Goal: Task Accomplishment & Management: Manage account settings

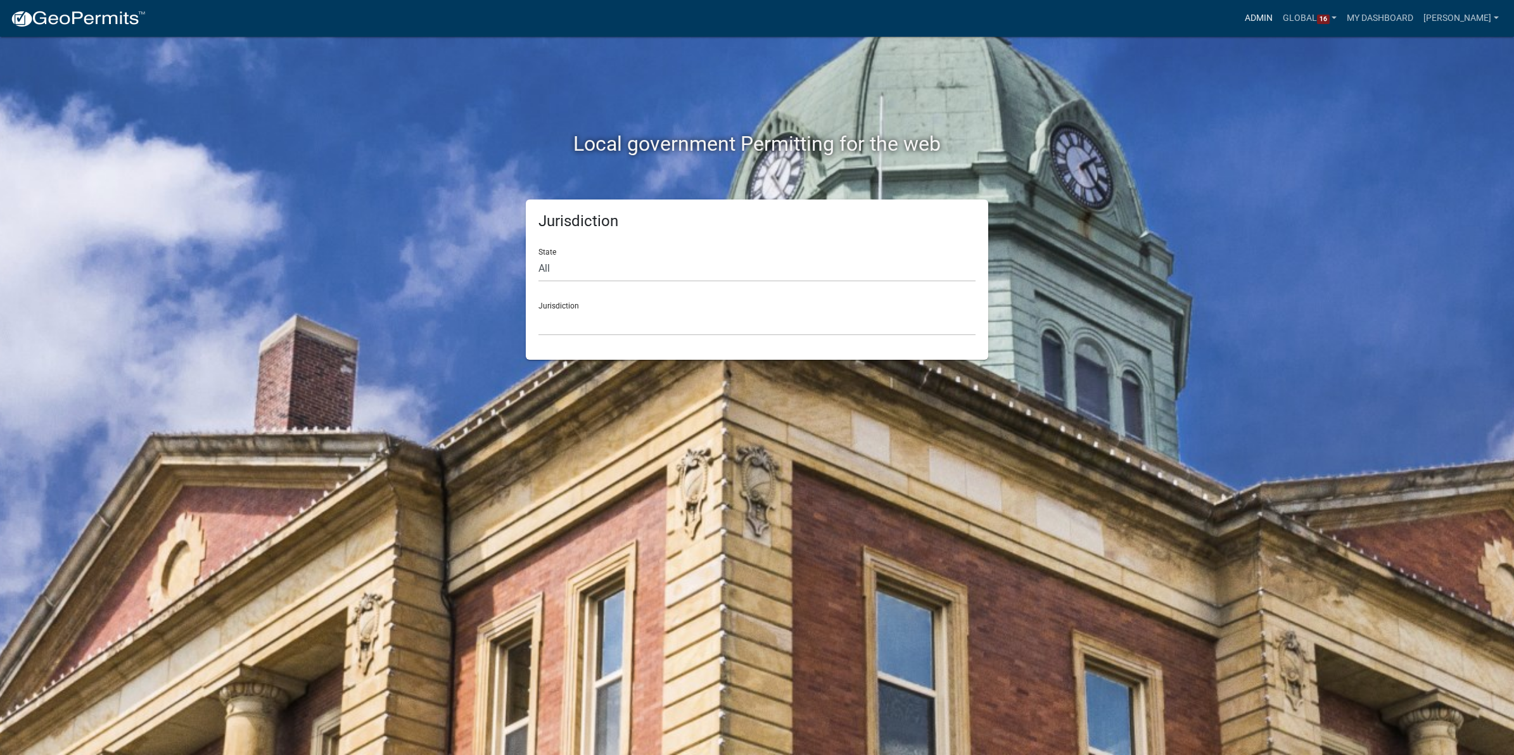
drag, startPoint x: 1236, startPoint y: 19, endPoint x: 1221, endPoint y: 32, distance: 19.3
click at [1240, 19] on link "Admin" at bounding box center [1259, 18] width 38 height 24
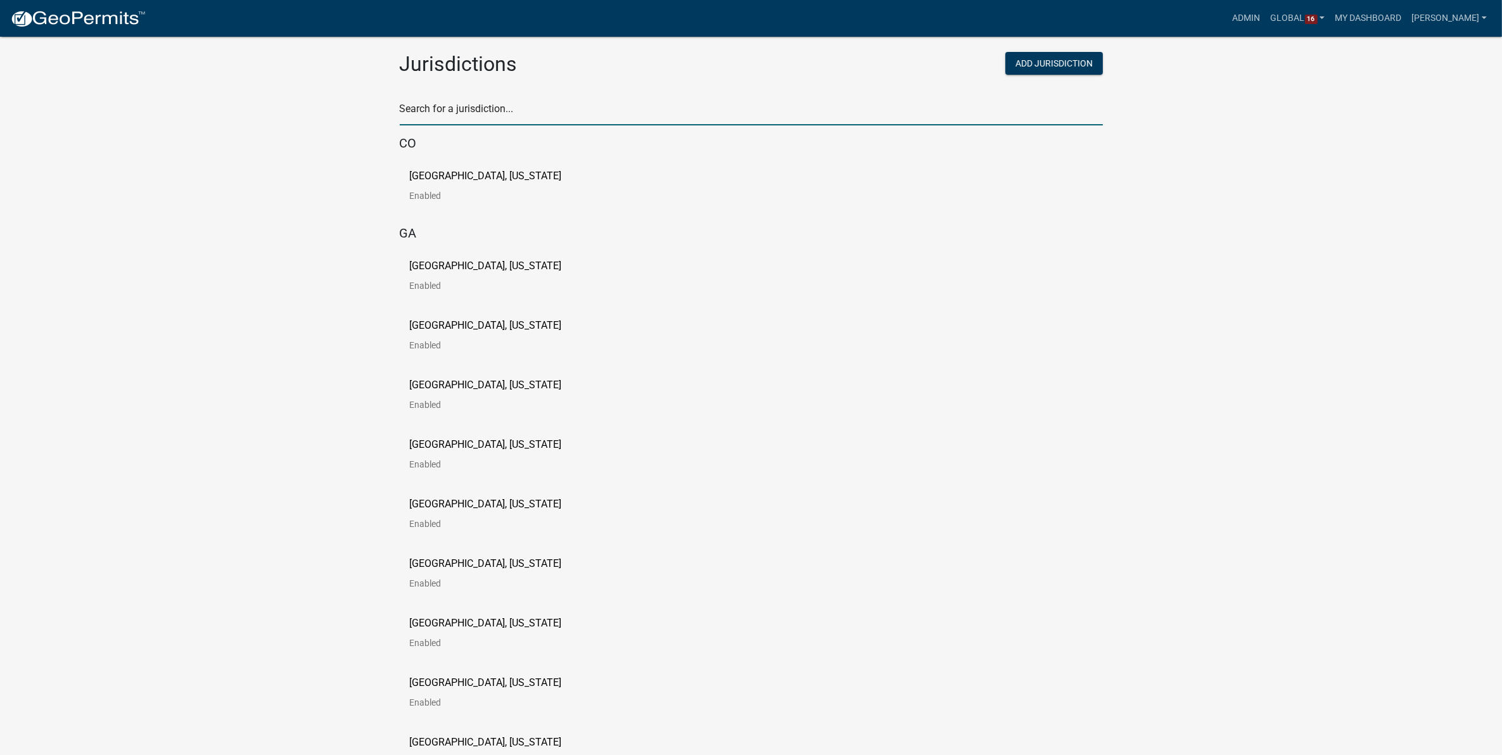
click at [758, 112] on input "text" at bounding box center [751, 112] width 703 height 26
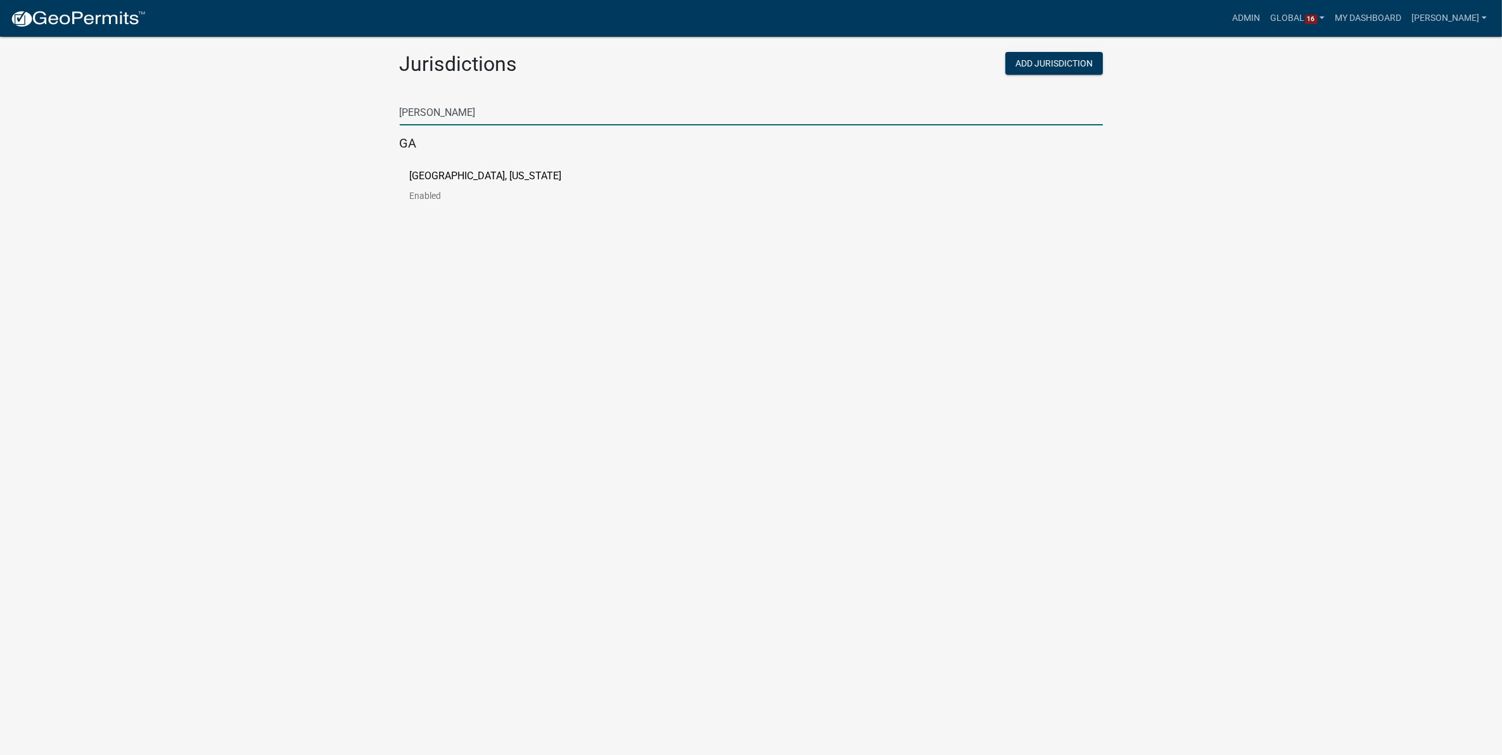
type input "[PERSON_NAME]"
click at [488, 176] on p "[GEOGRAPHIC_DATA], [US_STATE]" at bounding box center [486, 176] width 152 height 10
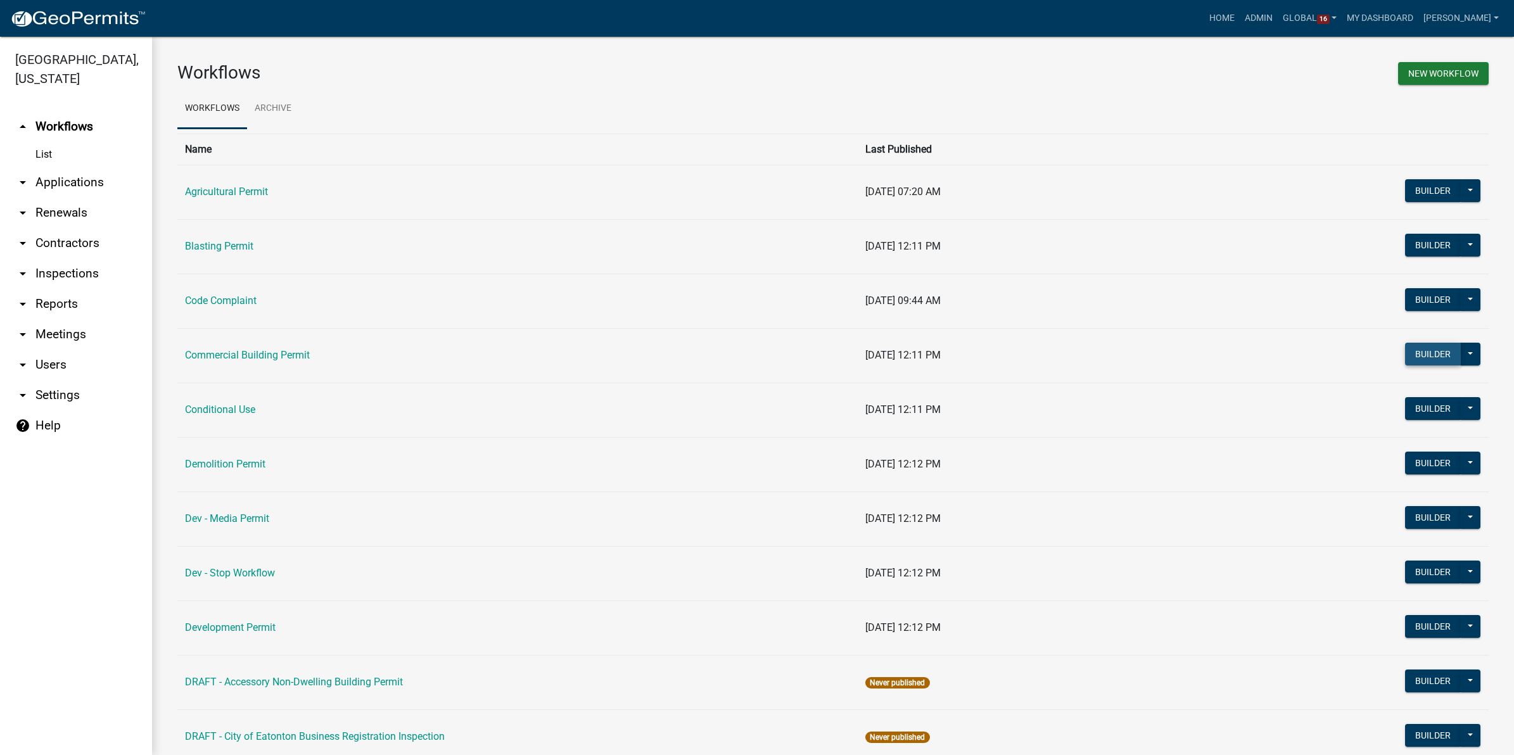
click at [1405, 353] on button "Builder" at bounding box center [1433, 354] width 56 height 23
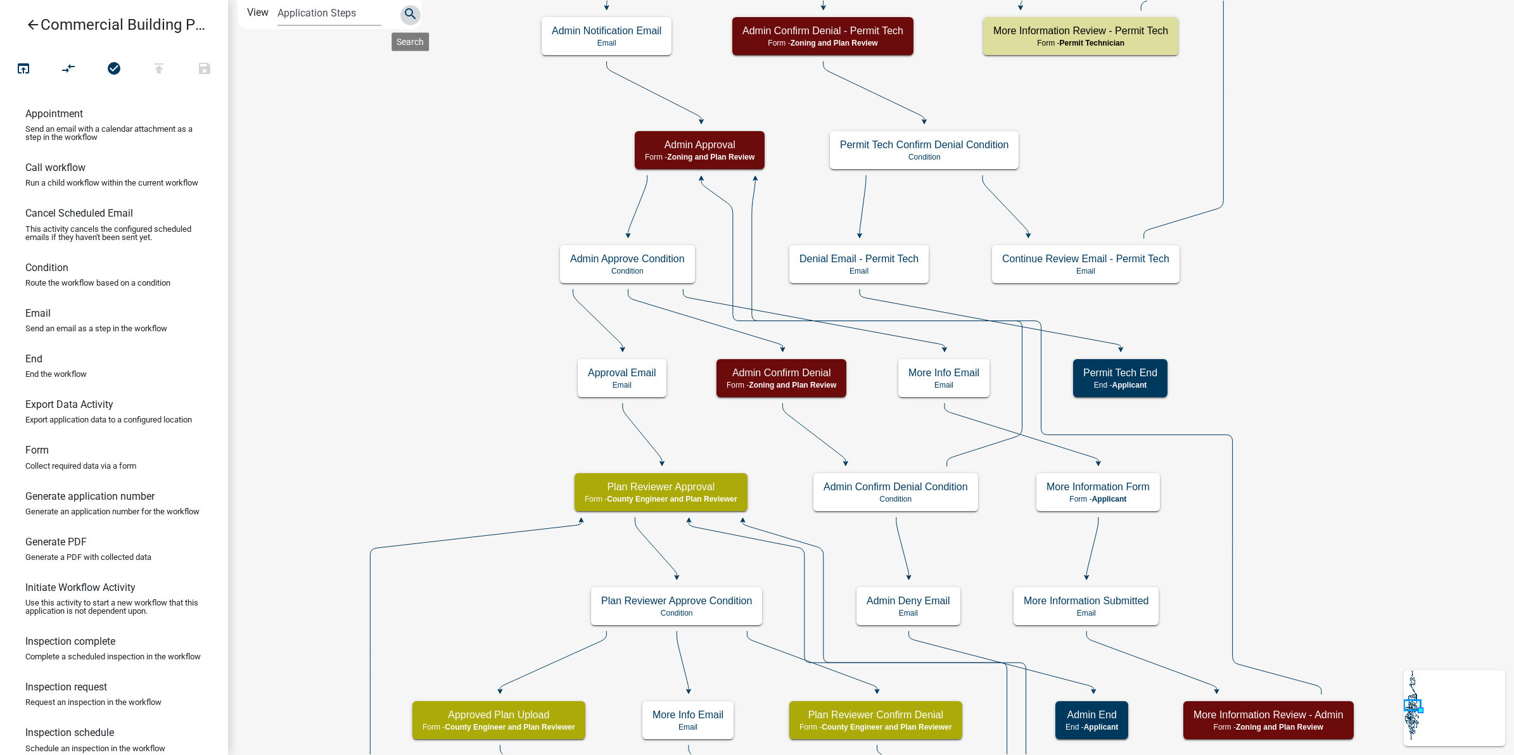
click at [409, 13] on icon "search" at bounding box center [410, 15] width 15 height 18
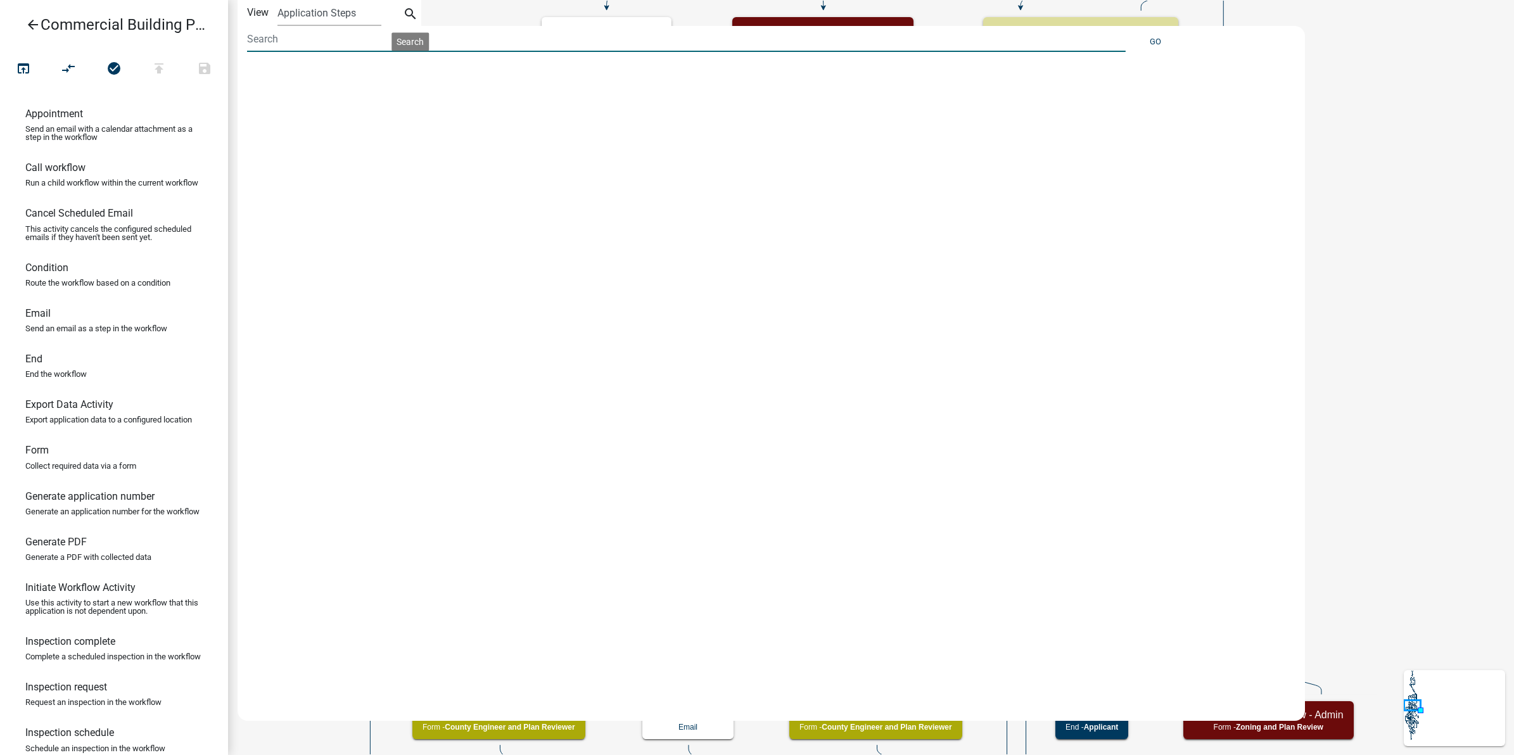
click at [299, 39] on input at bounding box center [686, 39] width 879 height 26
type input "s"
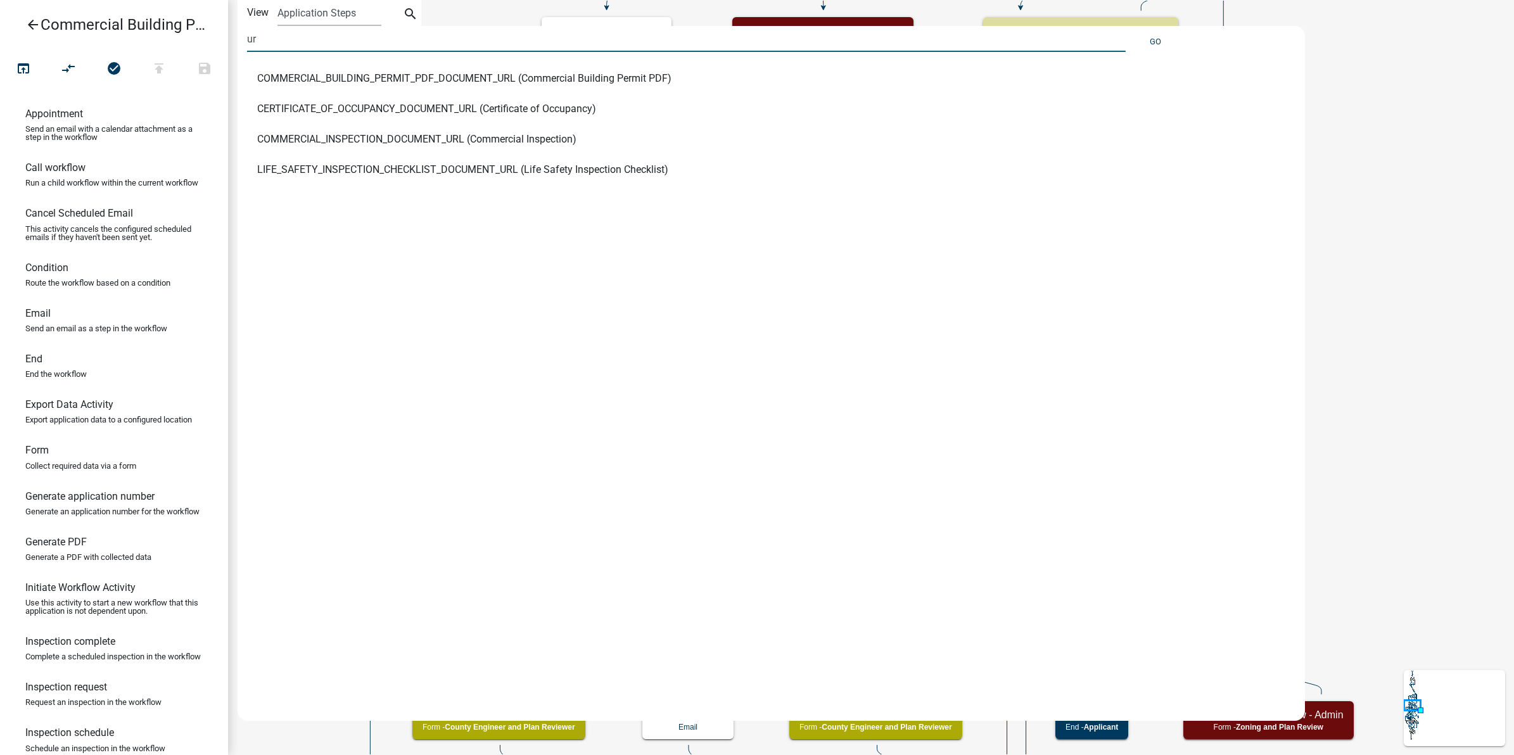
type input "u"
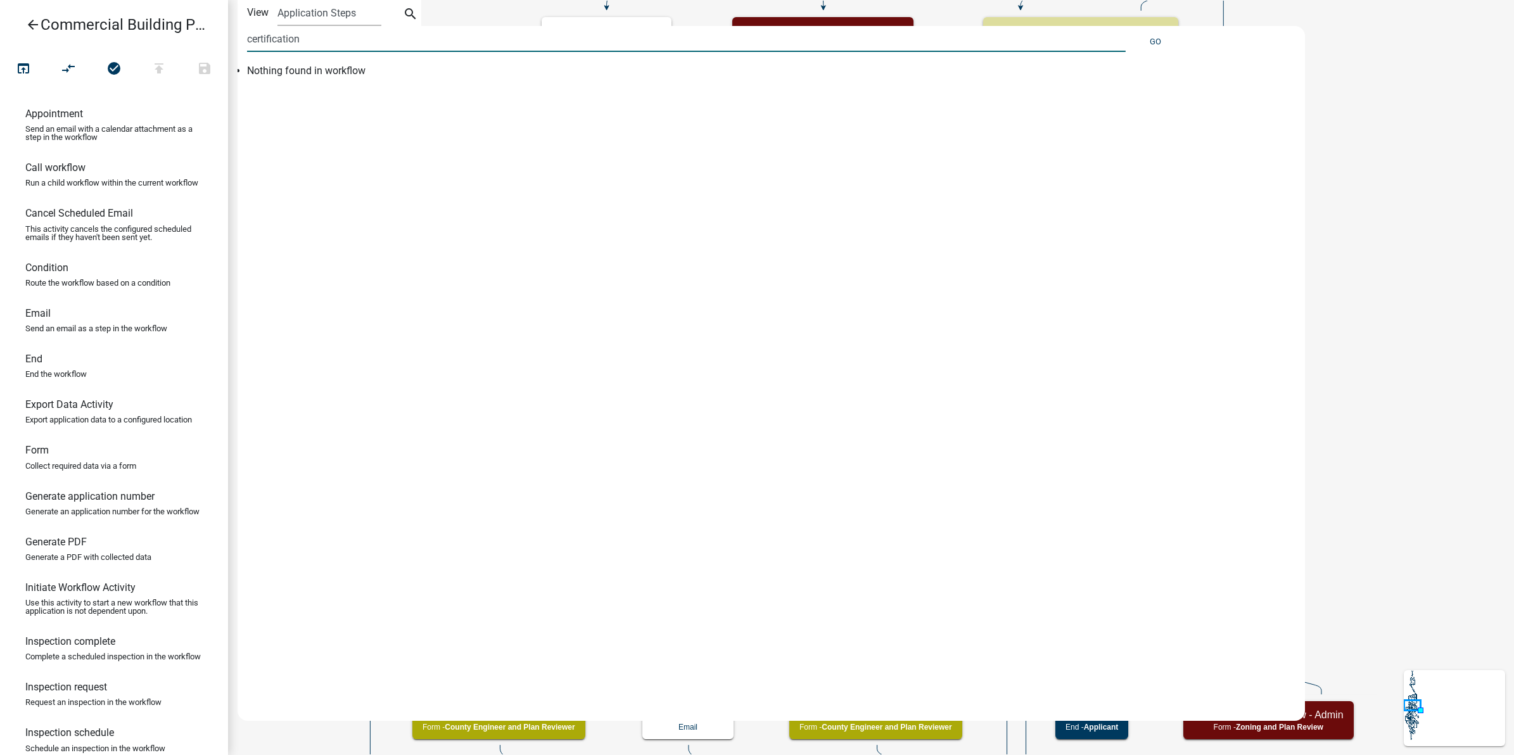
type input "certification"
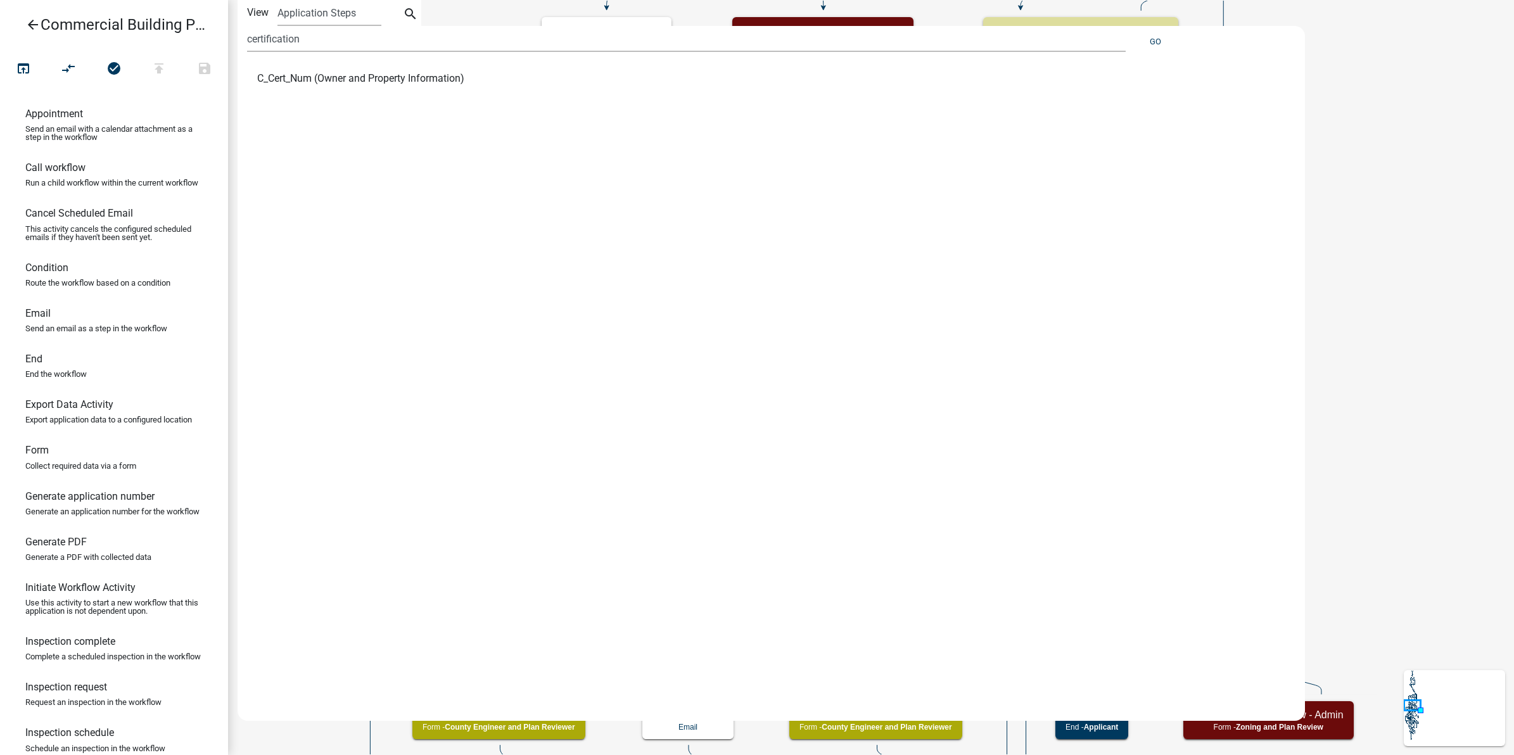
click at [32, 17] on icon "arrow_back" at bounding box center [32, 26] width 15 height 18
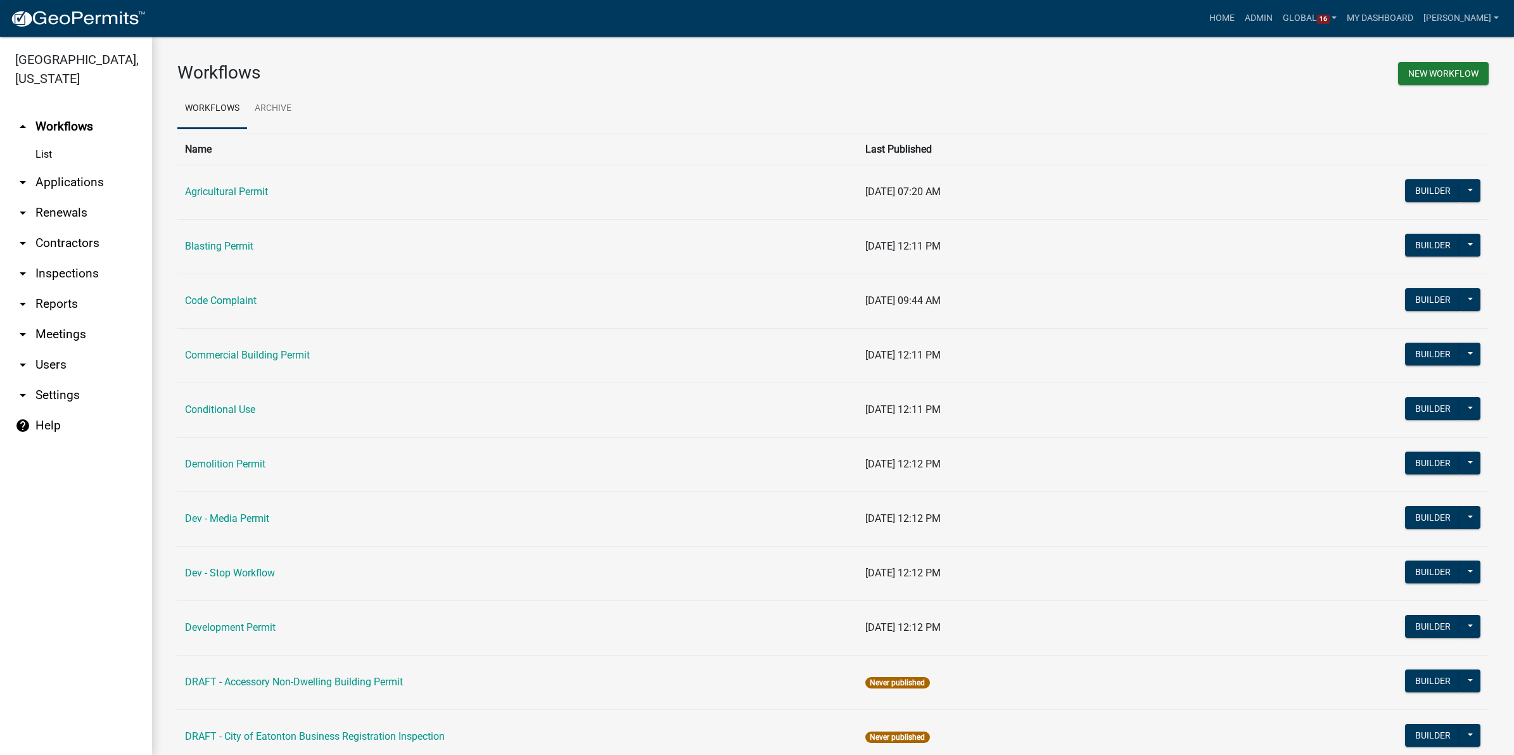
click at [92, 178] on link "arrow_drop_down Applications" at bounding box center [76, 182] width 152 height 30
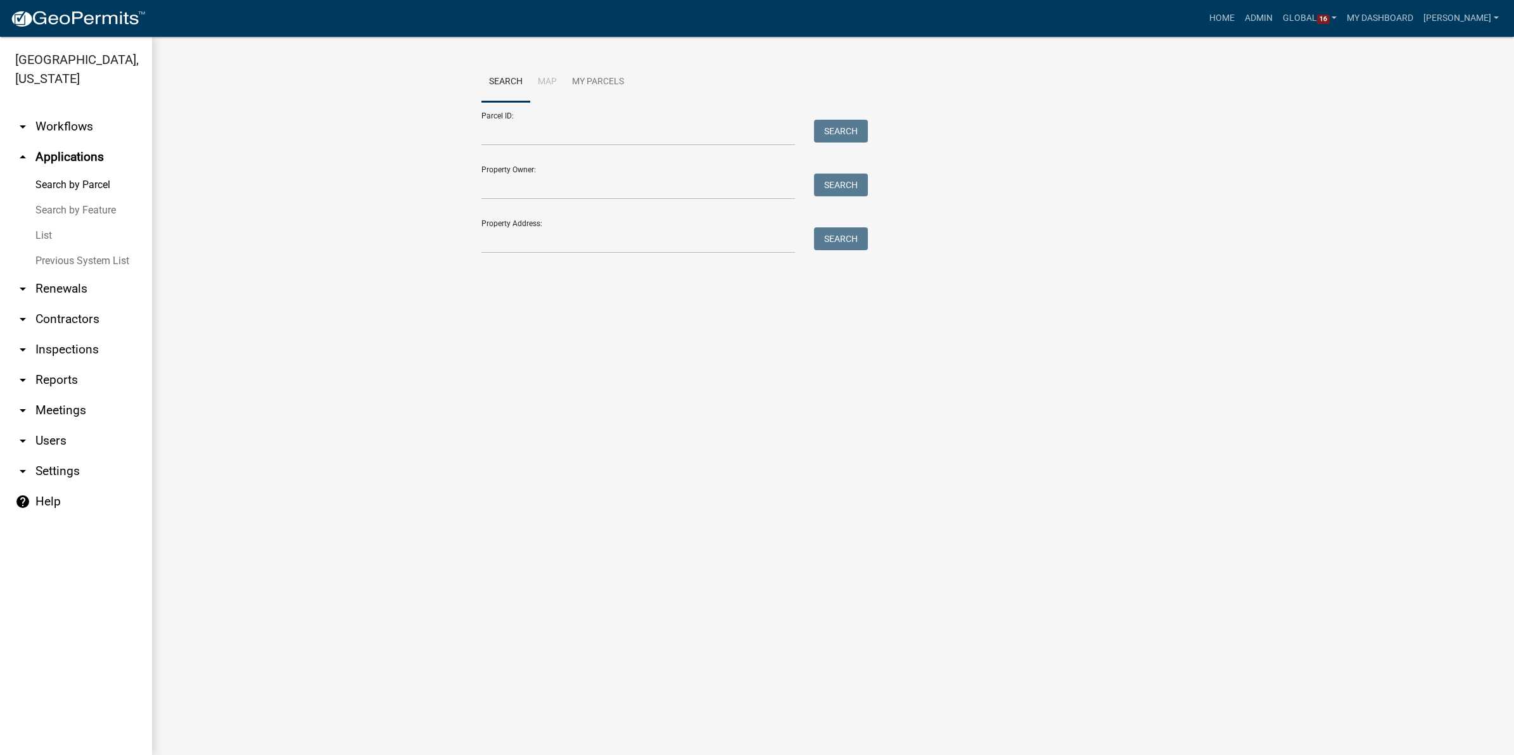
click at [42, 233] on link "List" at bounding box center [76, 235] width 152 height 25
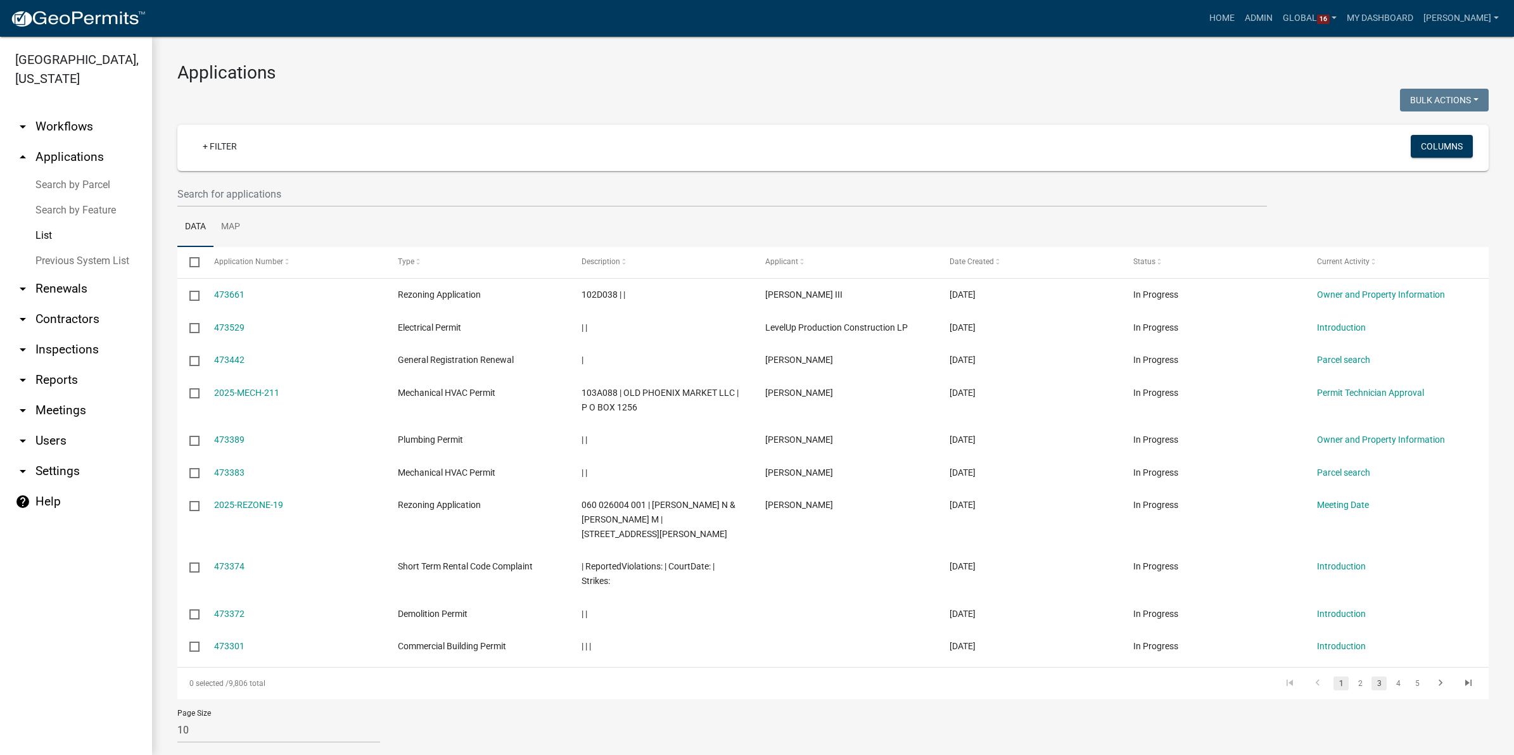
click at [1372, 677] on link "3" at bounding box center [1379, 684] width 15 height 14
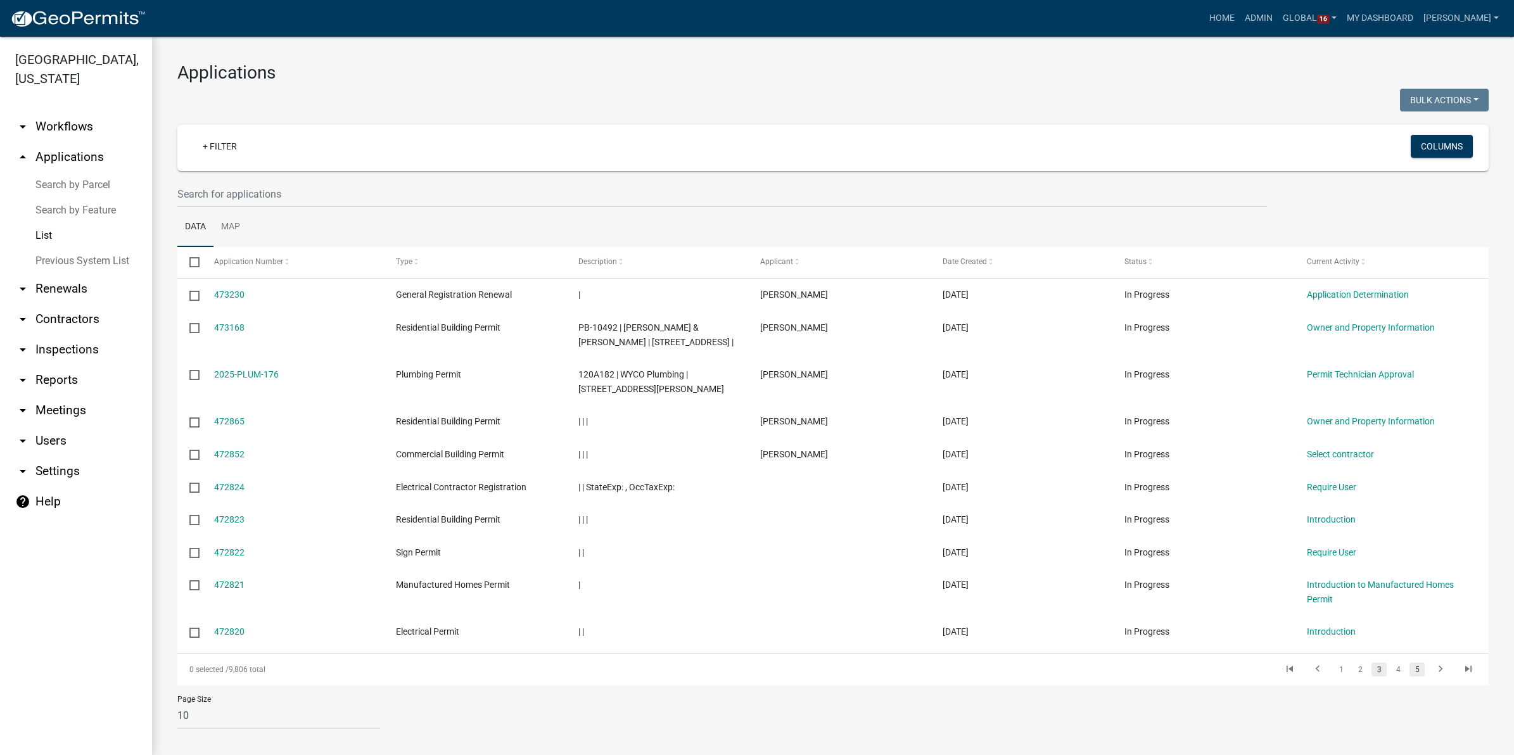
click at [1410, 670] on link "5" at bounding box center [1417, 670] width 15 height 14
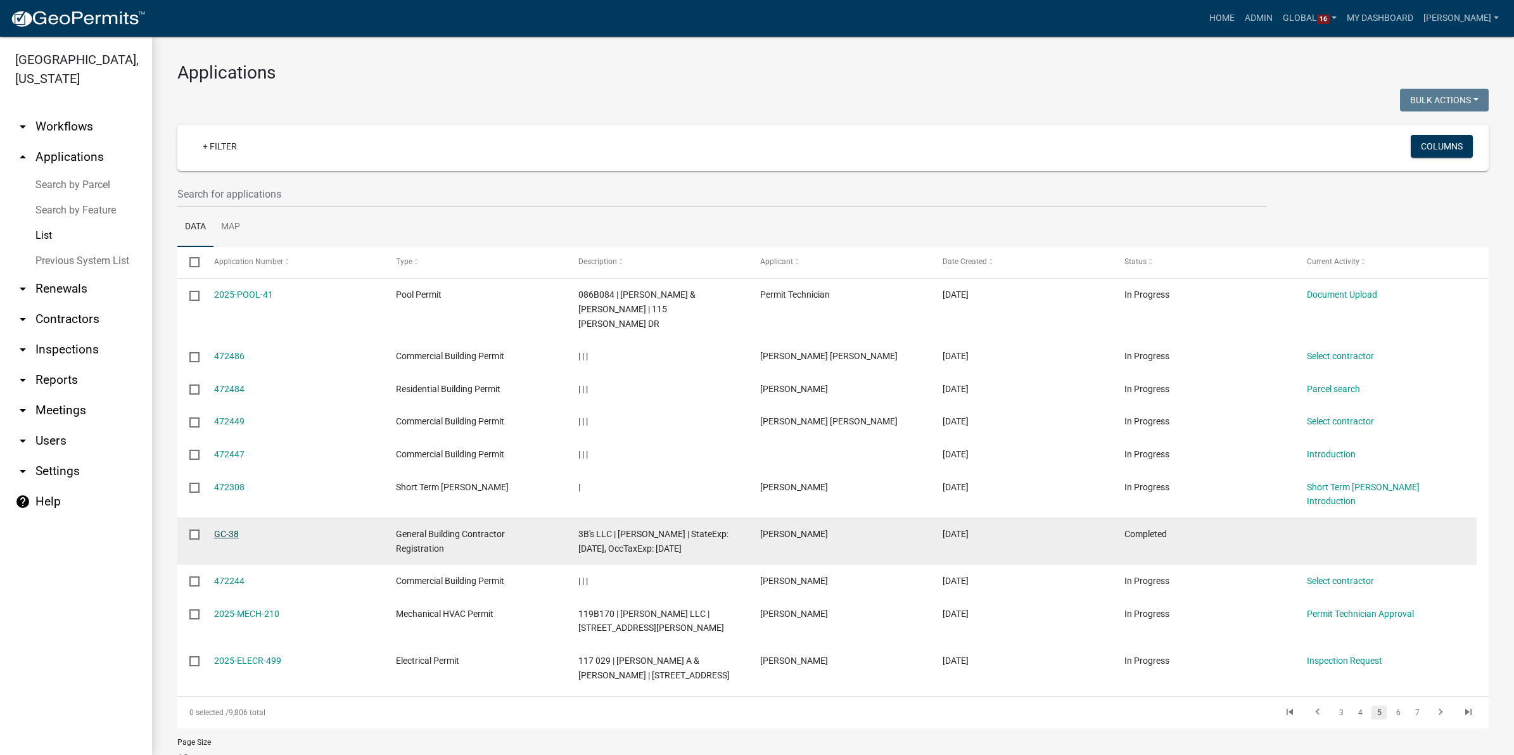
click at [229, 529] on link "GC-38" at bounding box center [226, 534] width 25 height 10
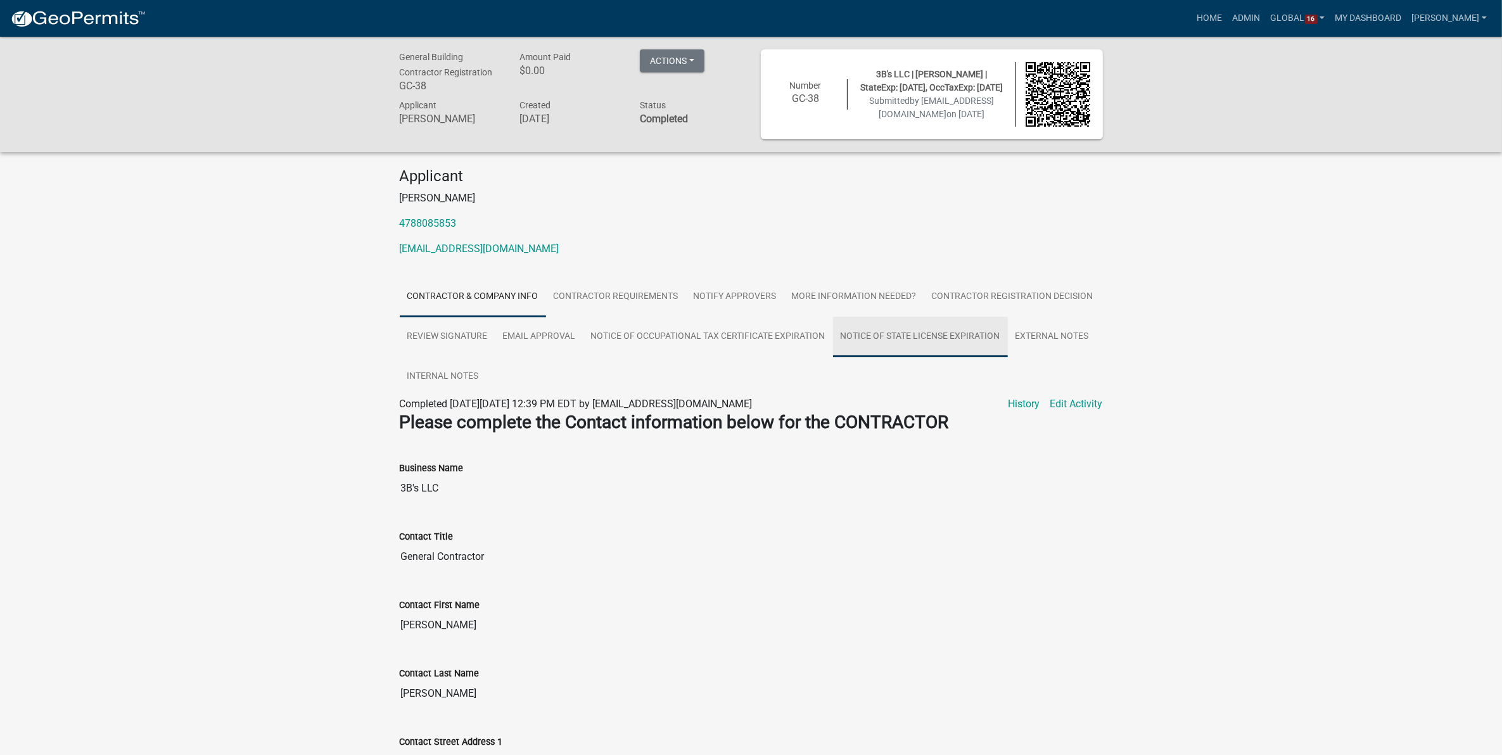
click at [916, 339] on link "Notice of State License Expiration" at bounding box center [920, 337] width 175 height 41
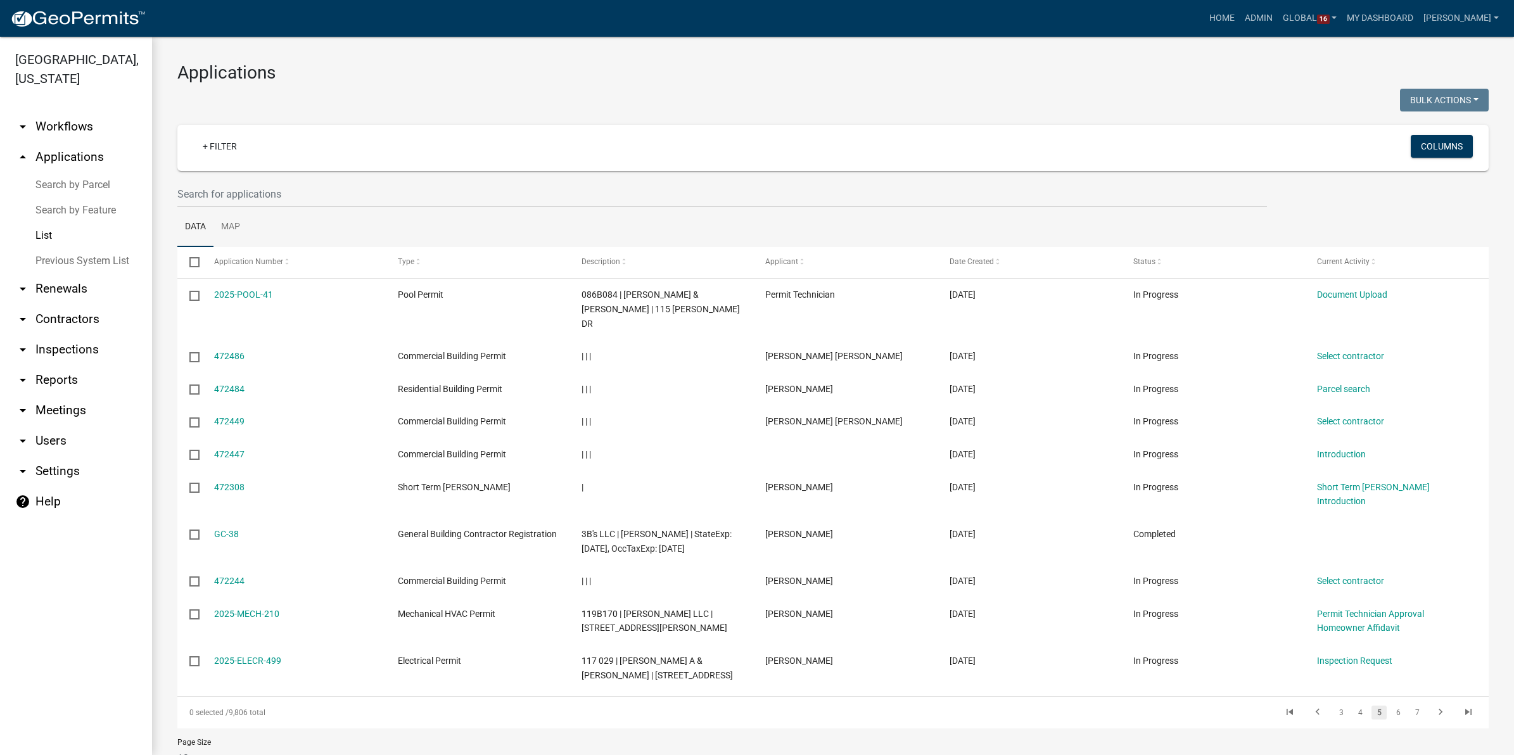
click at [67, 321] on link "arrow_drop_down Contractors" at bounding box center [76, 319] width 152 height 30
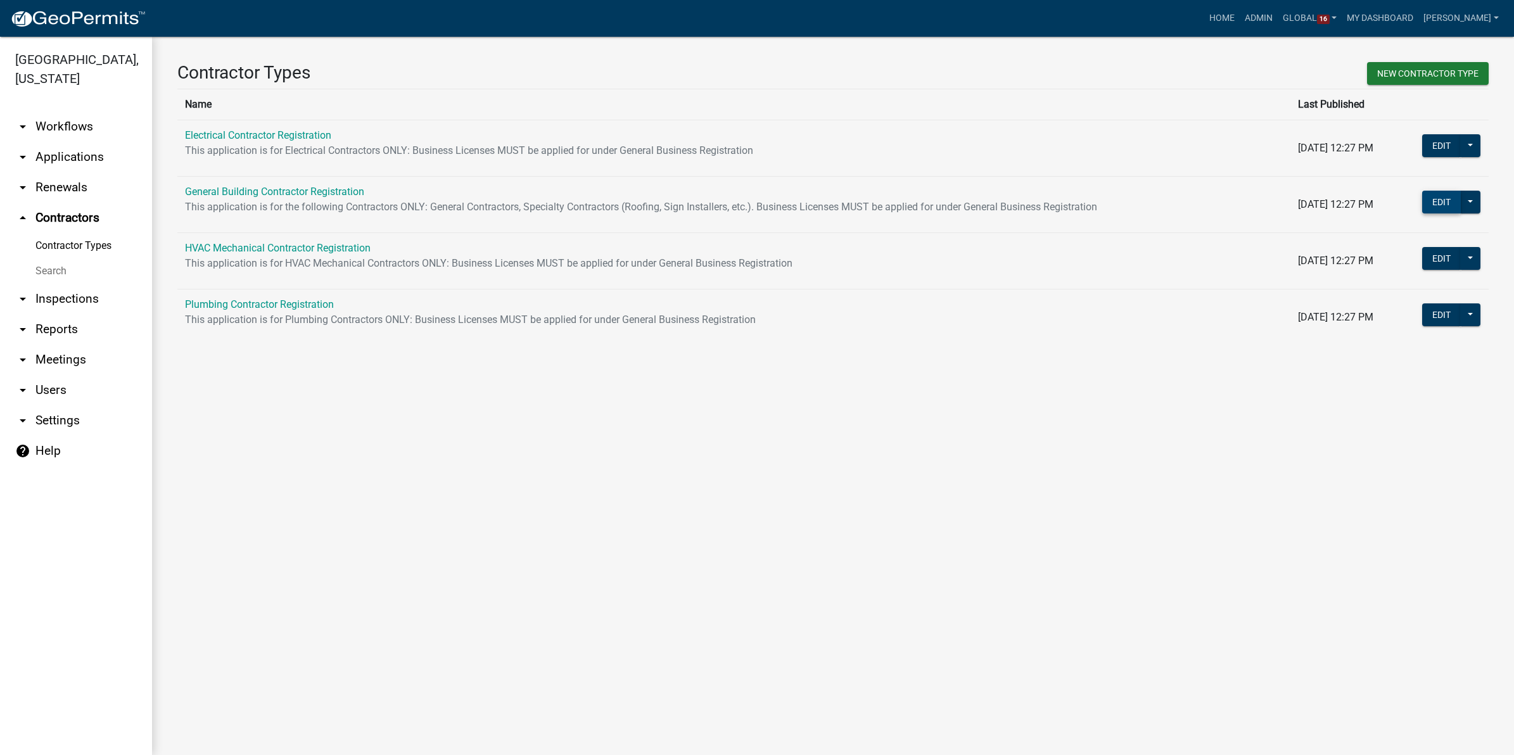
click at [1441, 204] on button "Edit" at bounding box center [1441, 202] width 39 height 23
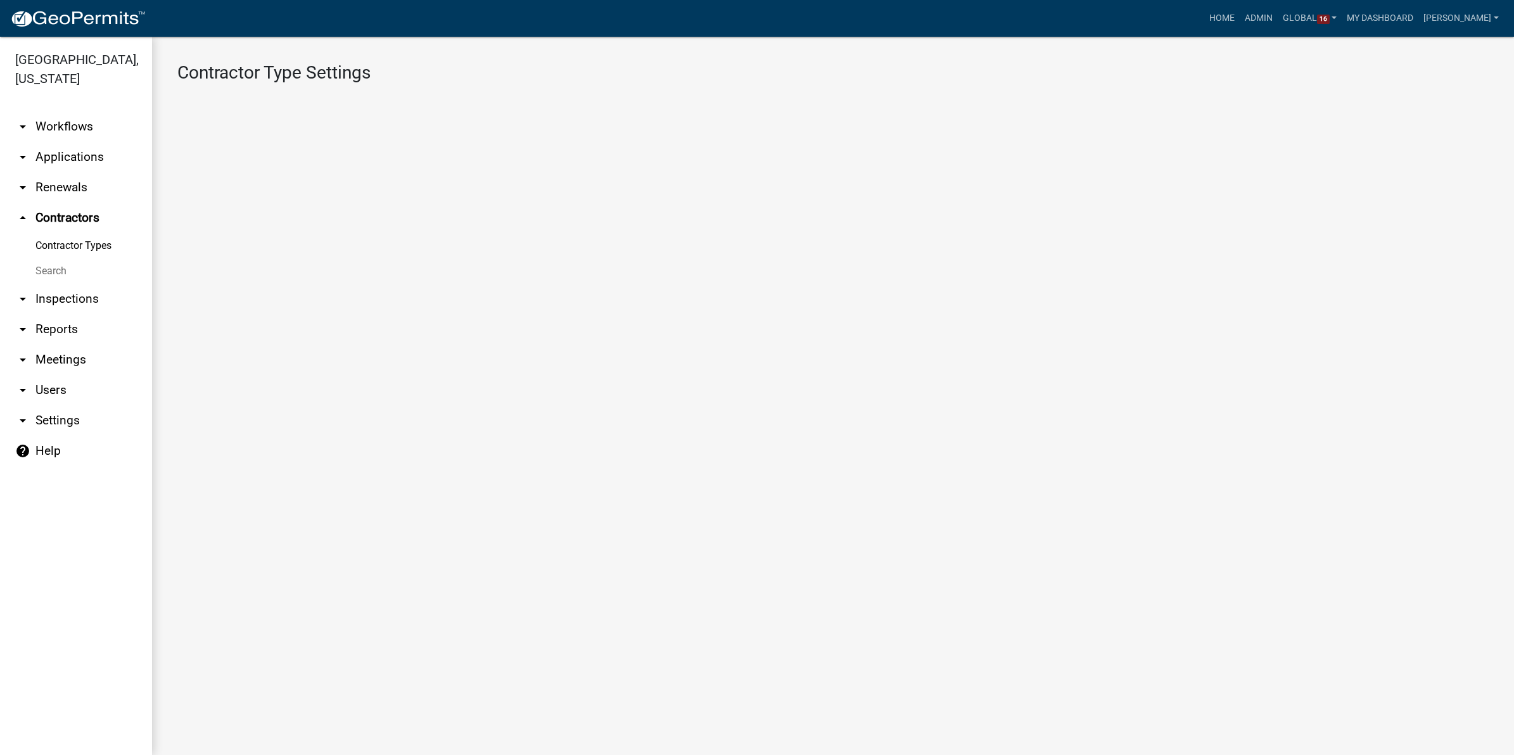
select select "1: 4ef63fe7-b19a-425e-ac95-467e066f44a3"
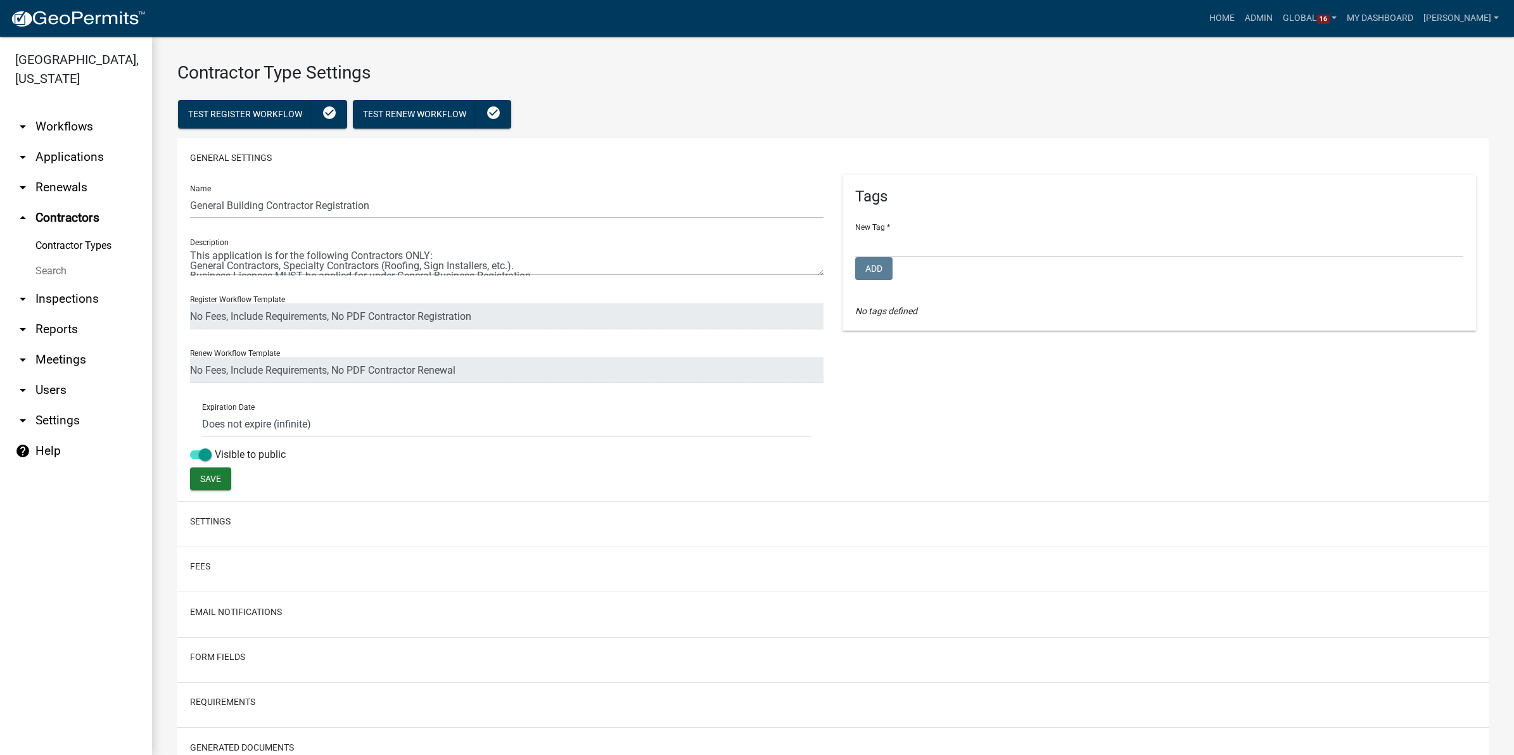
select select
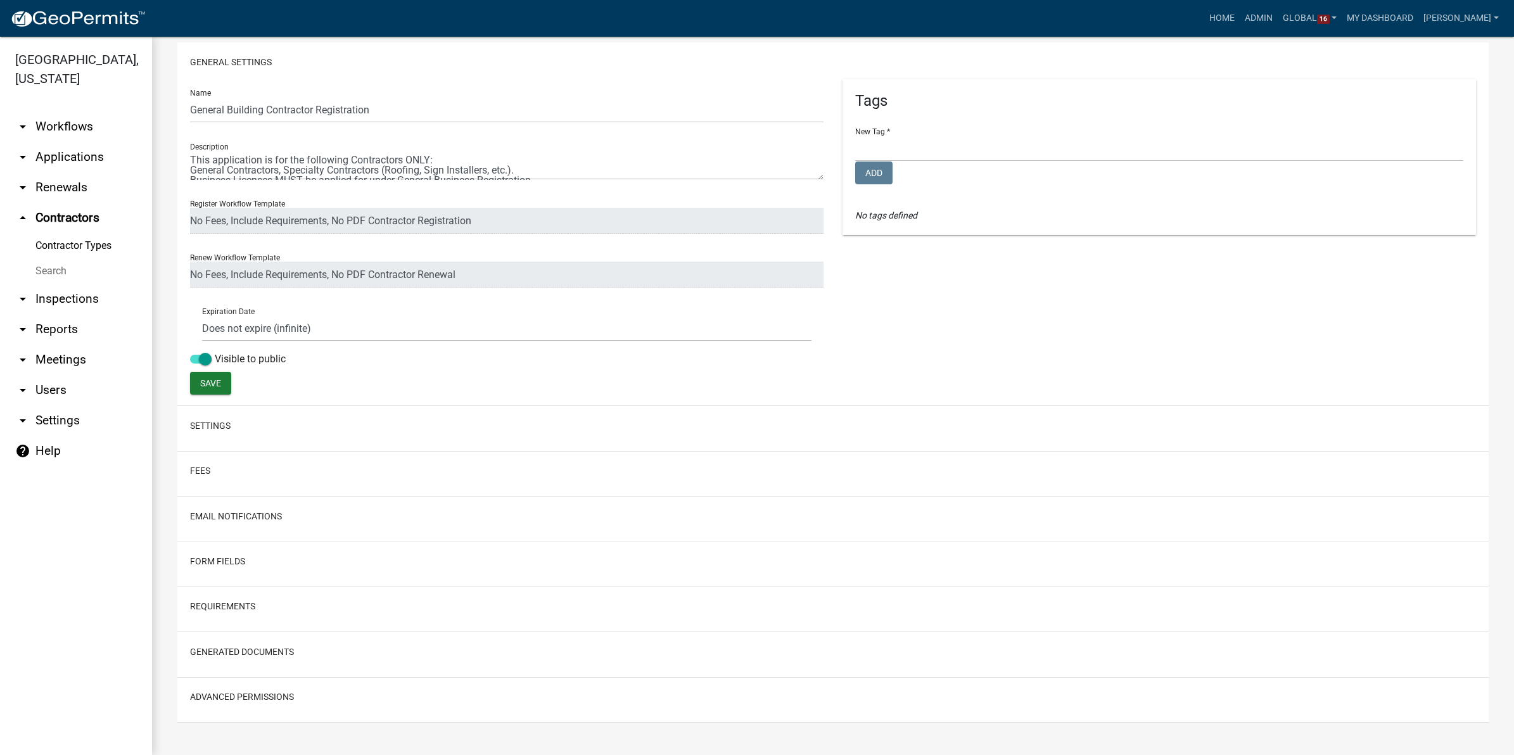
scroll to position [100, 0]
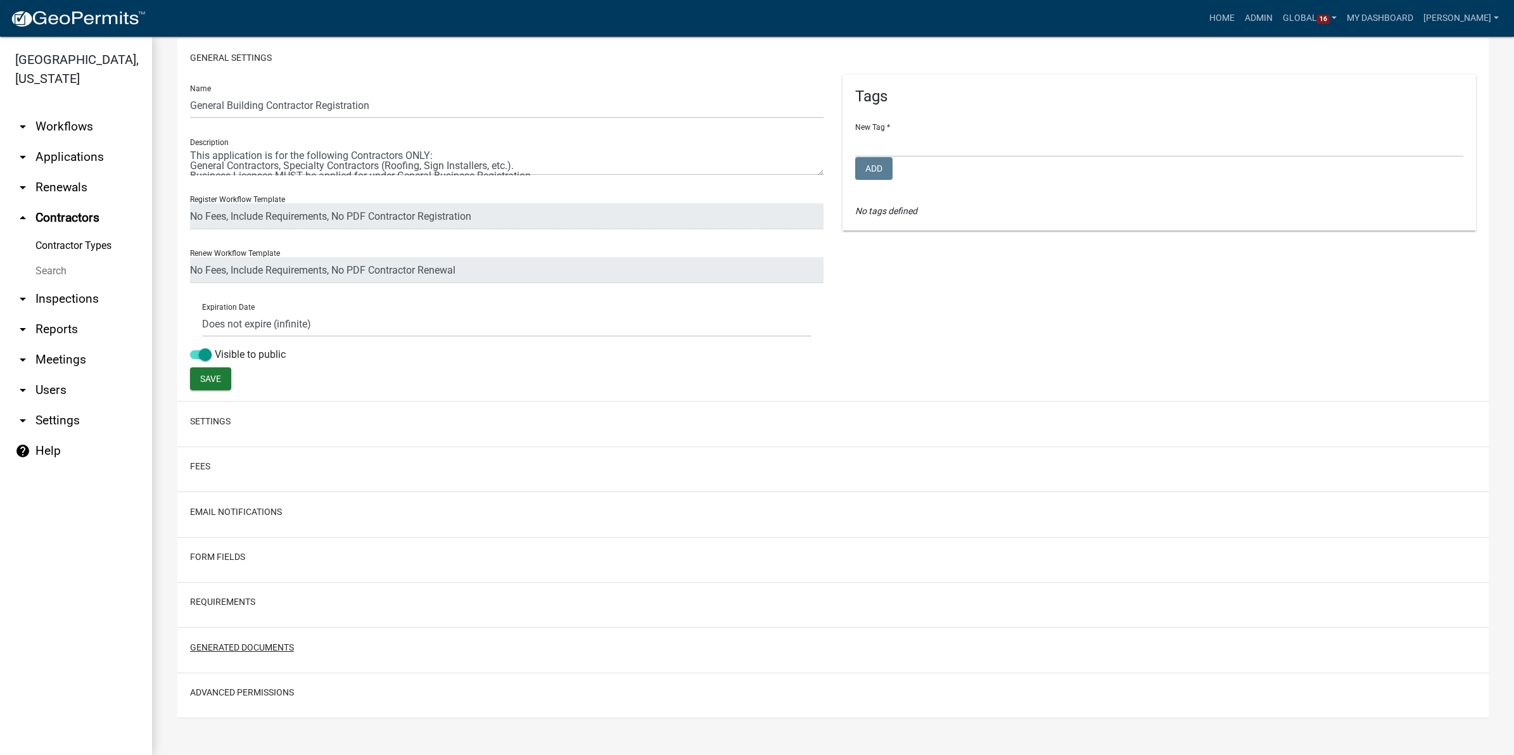
click at [271, 651] on button "Generated Documents" at bounding box center [242, 647] width 104 height 13
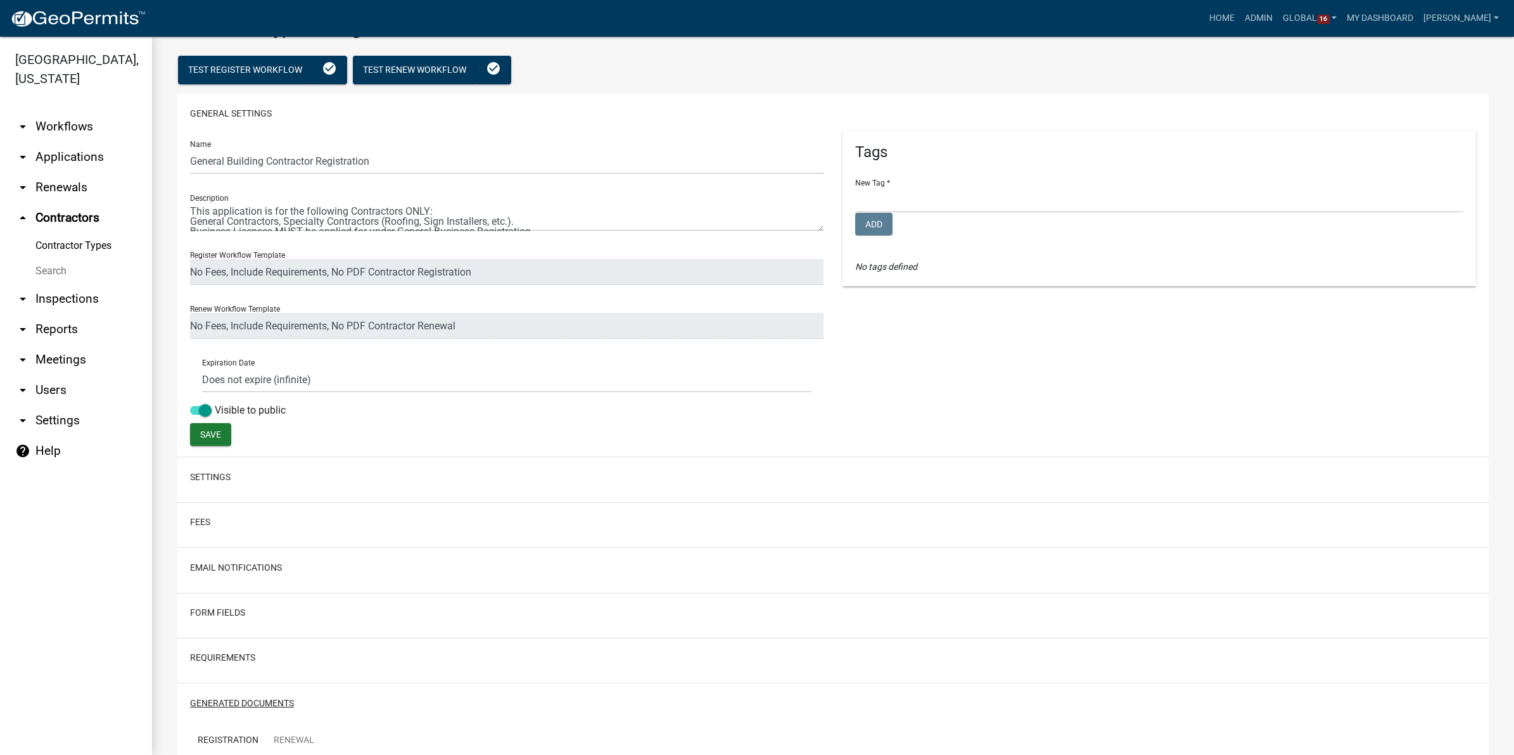
scroll to position [0, 0]
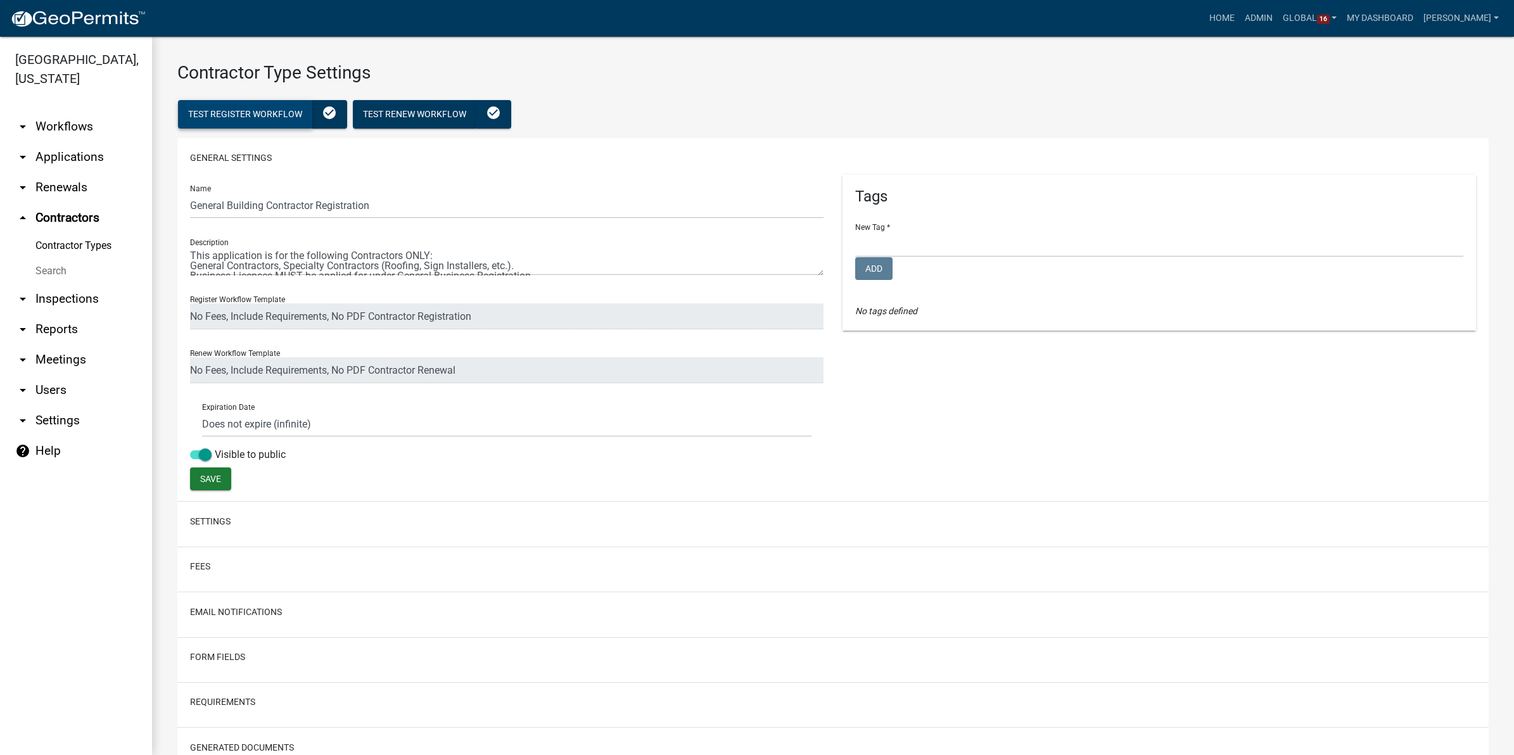
click at [255, 116] on span "Test Register Workflow" at bounding box center [245, 114] width 114 height 10
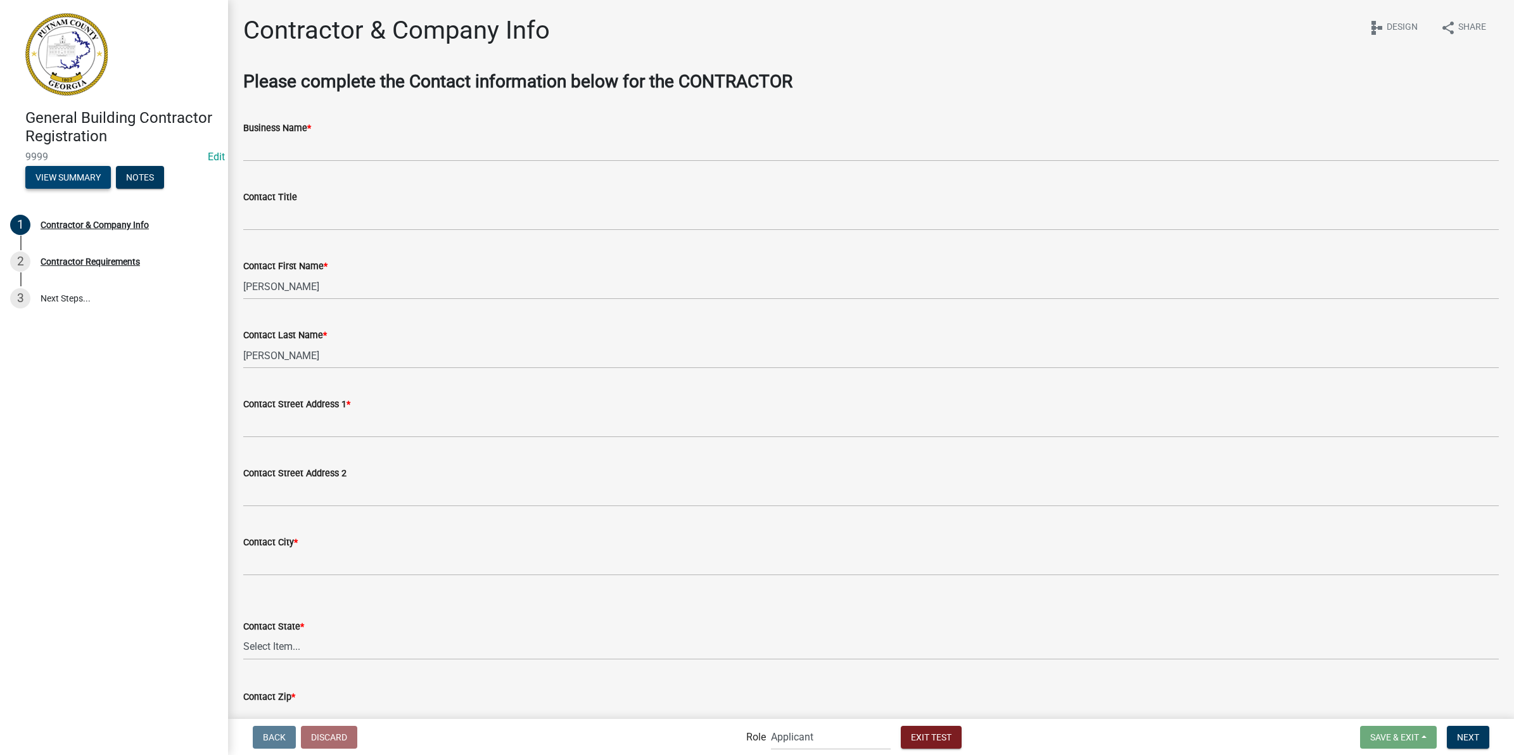
click at [64, 177] on button "View Summary" at bounding box center [68, 177] width 86 height 23
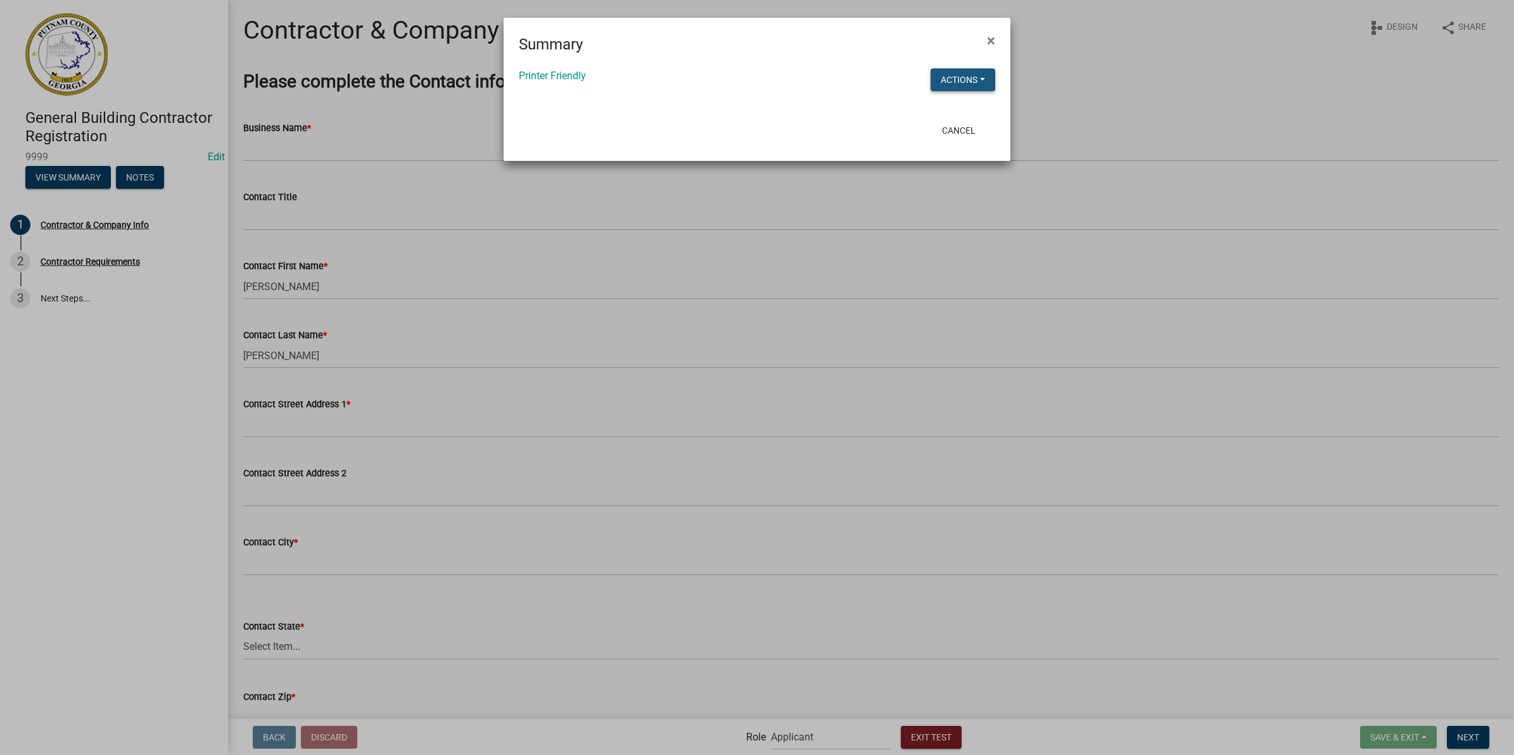
click at [949, 76] on button "Actions" at bounding box center [963, 79] width 65 height 23
click at [962, 112] on link "View Application Workflow" at bounding box center [1006, 113] width 150 height 30
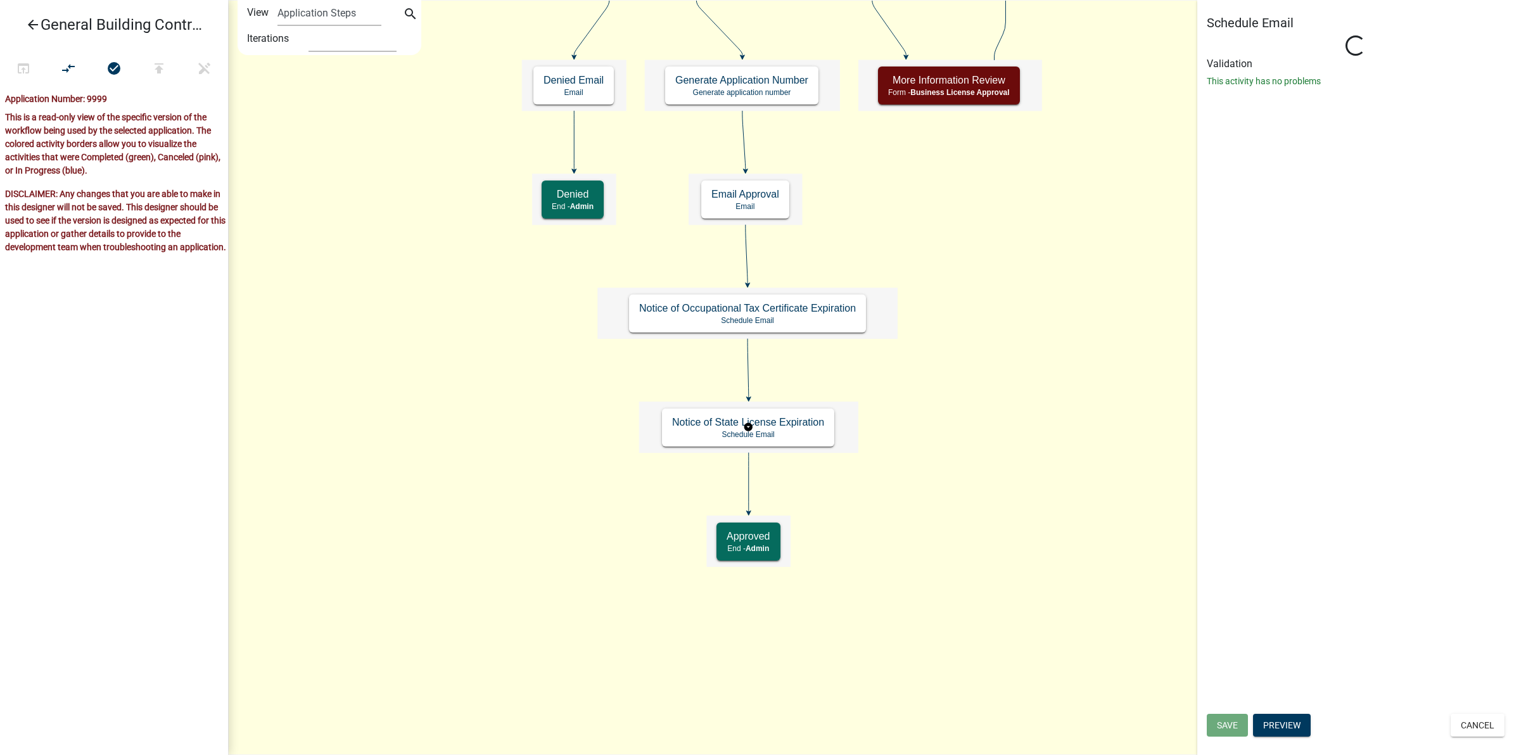
select select "12: 12:00 PM"
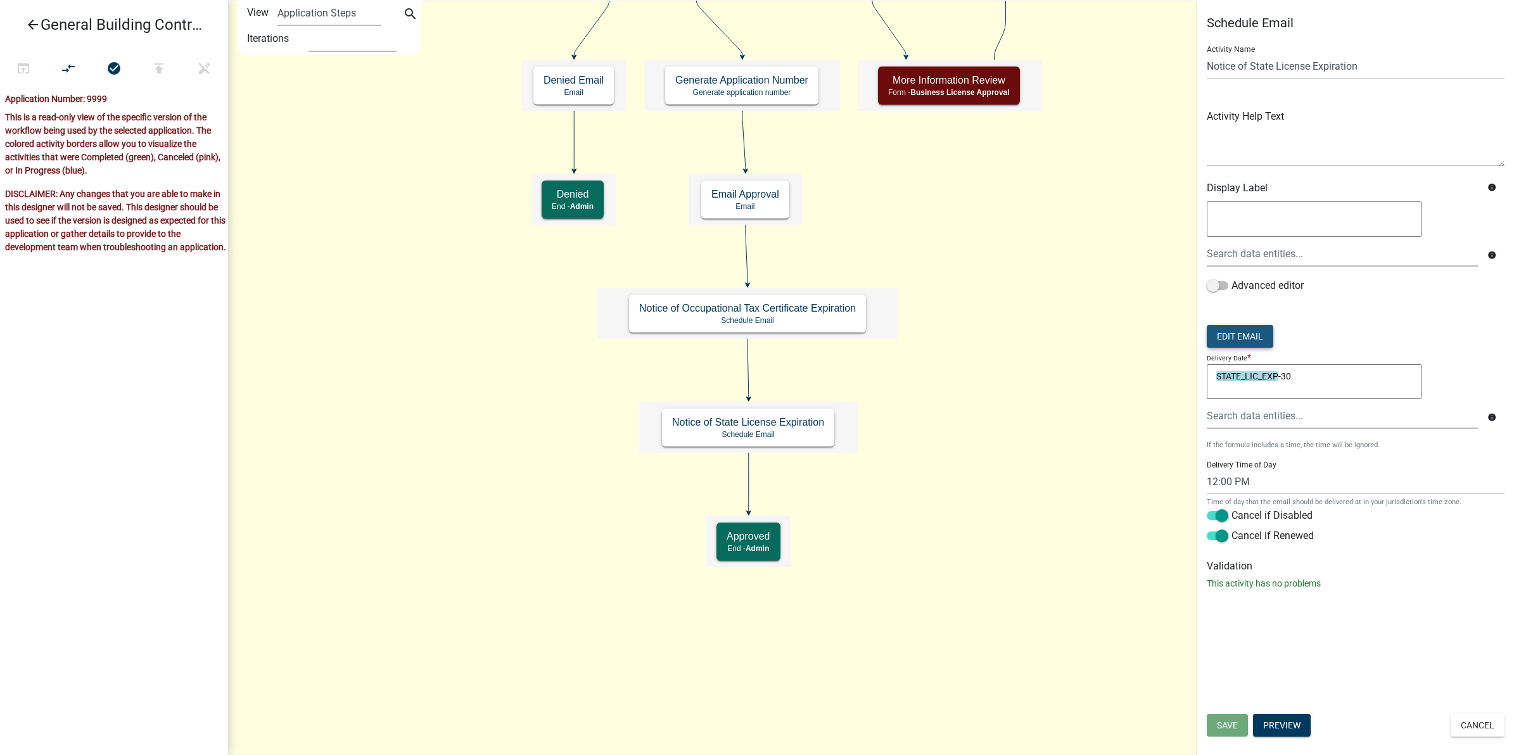
click at [1252, 331] on button "Edit Email" at bounding box center [1240, 336] width 67 height 23
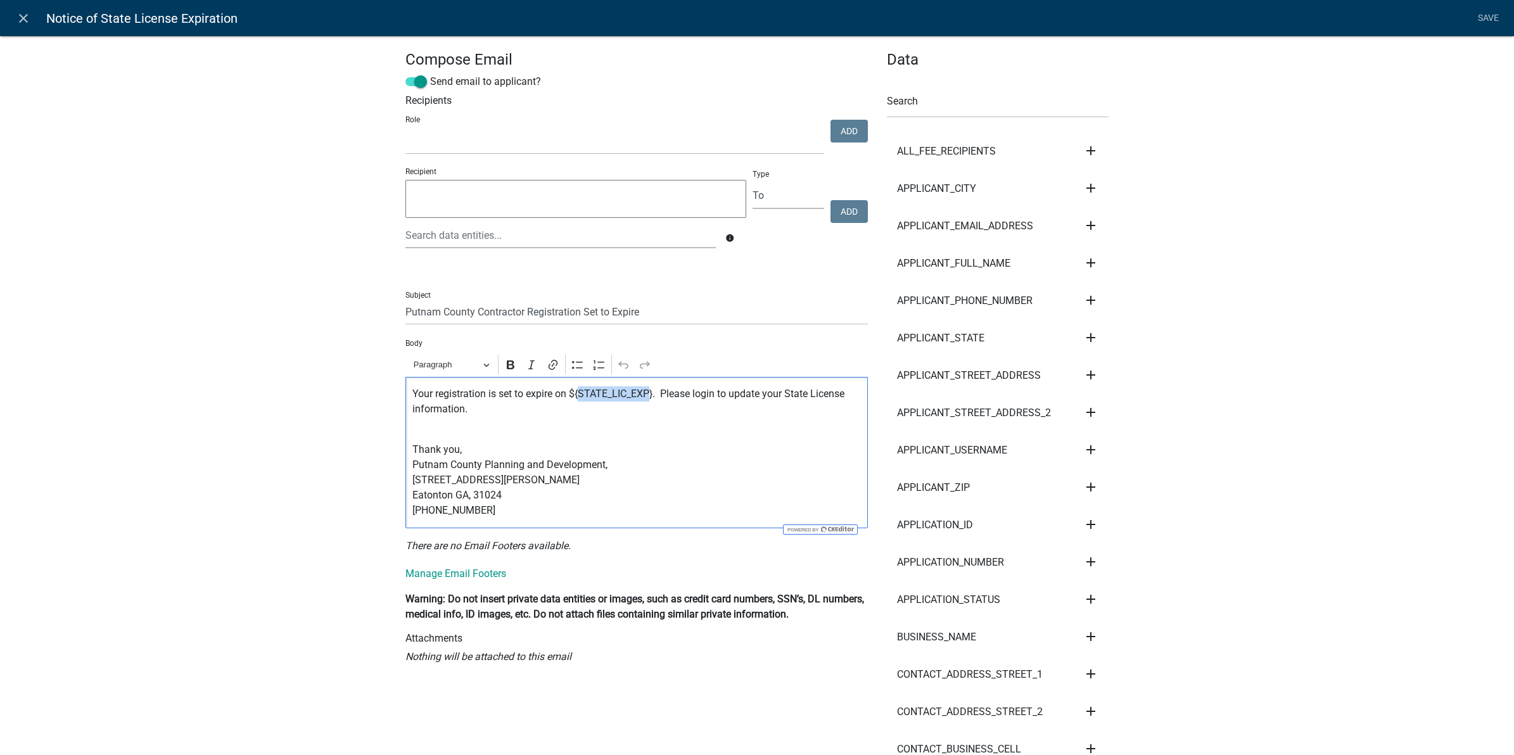
drag, startPoint x: 644, startPoint y: 395, endPoint x: 573, endPoint y: 397, distance: 71.0
click at [573, 397] on p "Your registration is set to expire on ${STATE_LIC_EXP}. Please login to update …" at bounding box center [636, 409] width 449 height 46
copy p "STATE_LIC_EXP"
click at [23, 23] on icon "close" at bounding box center [23, 18] width 15 height 15
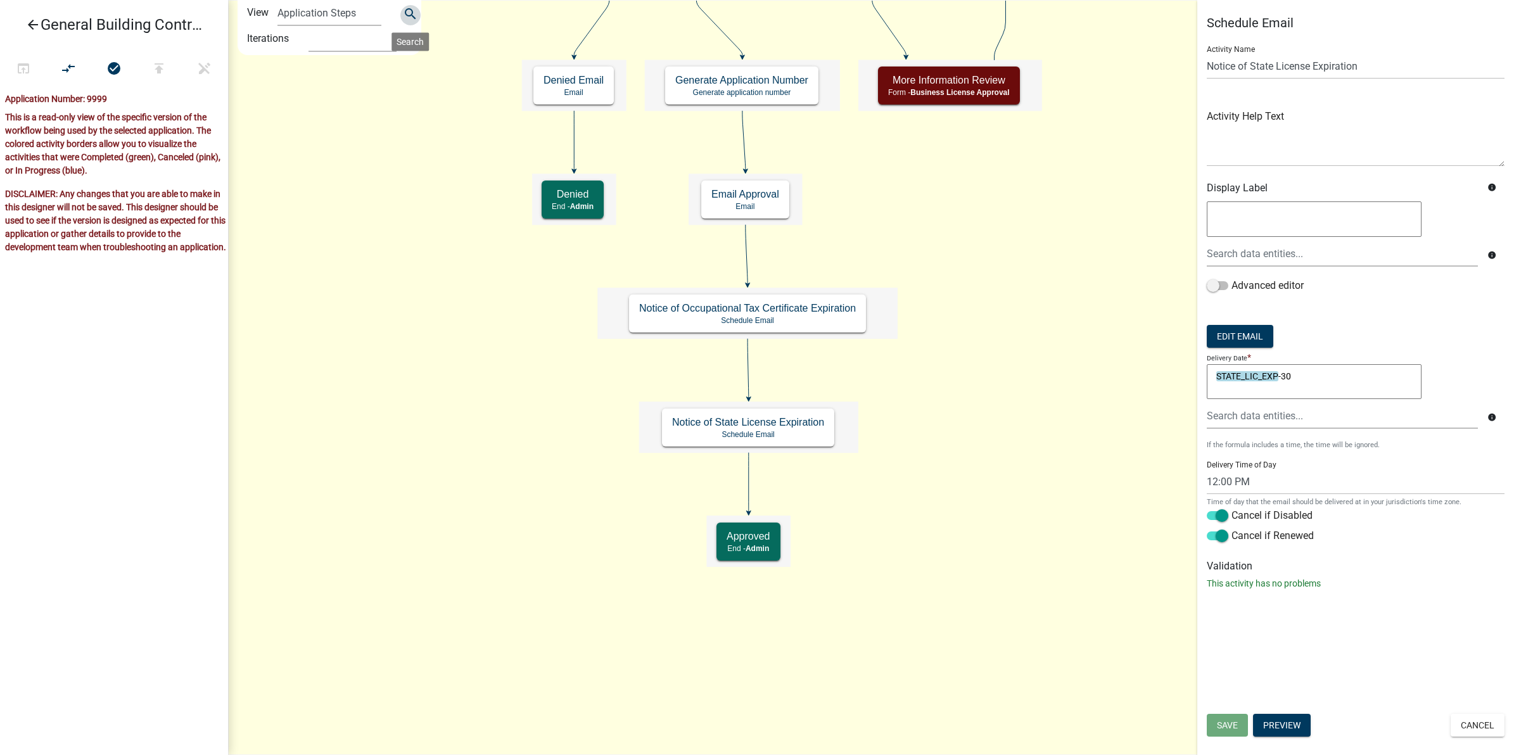
click at [406, 6] on icon "search" at bounding box center [410, 15] width 15 height 18
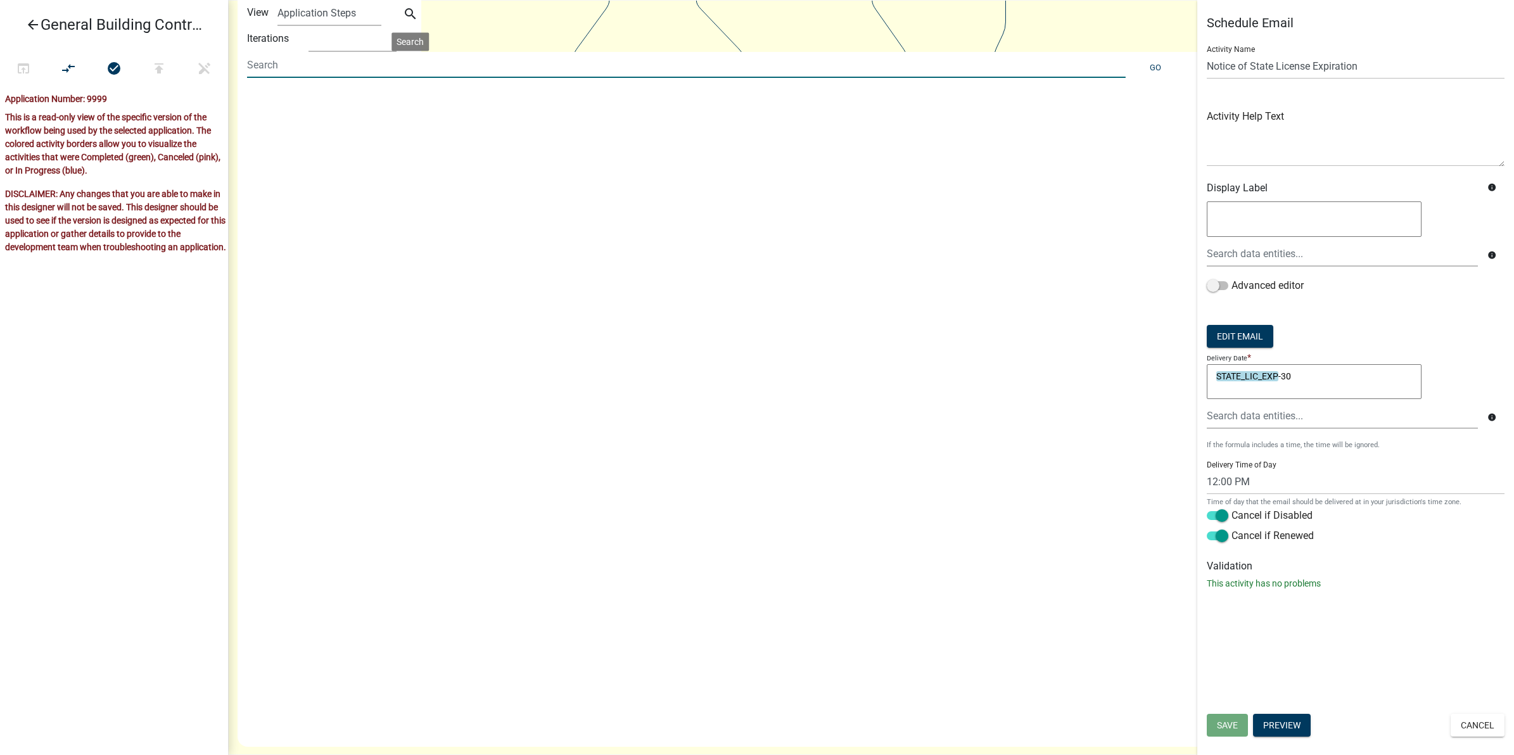
click at [383, 71] on input at bounding box center [686, 65] width 879 height 26
paste input "STATE_LIC_EXP"
type input "STATE_LIC_EXP"
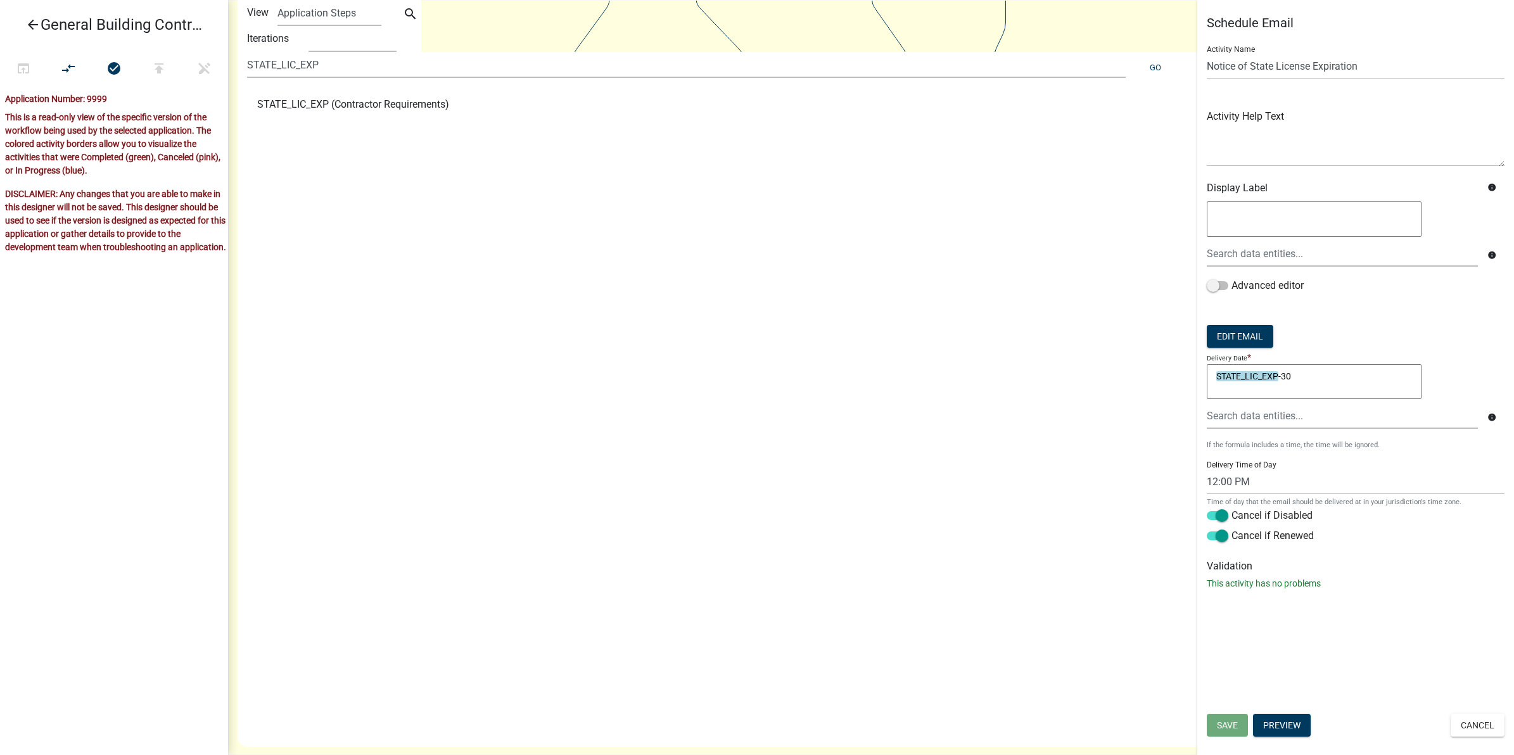
click at [385, 108] on span "STATE_LIC_EXP (Contractor Requirements)" at bounding box center [353, 104] width 192 height 10
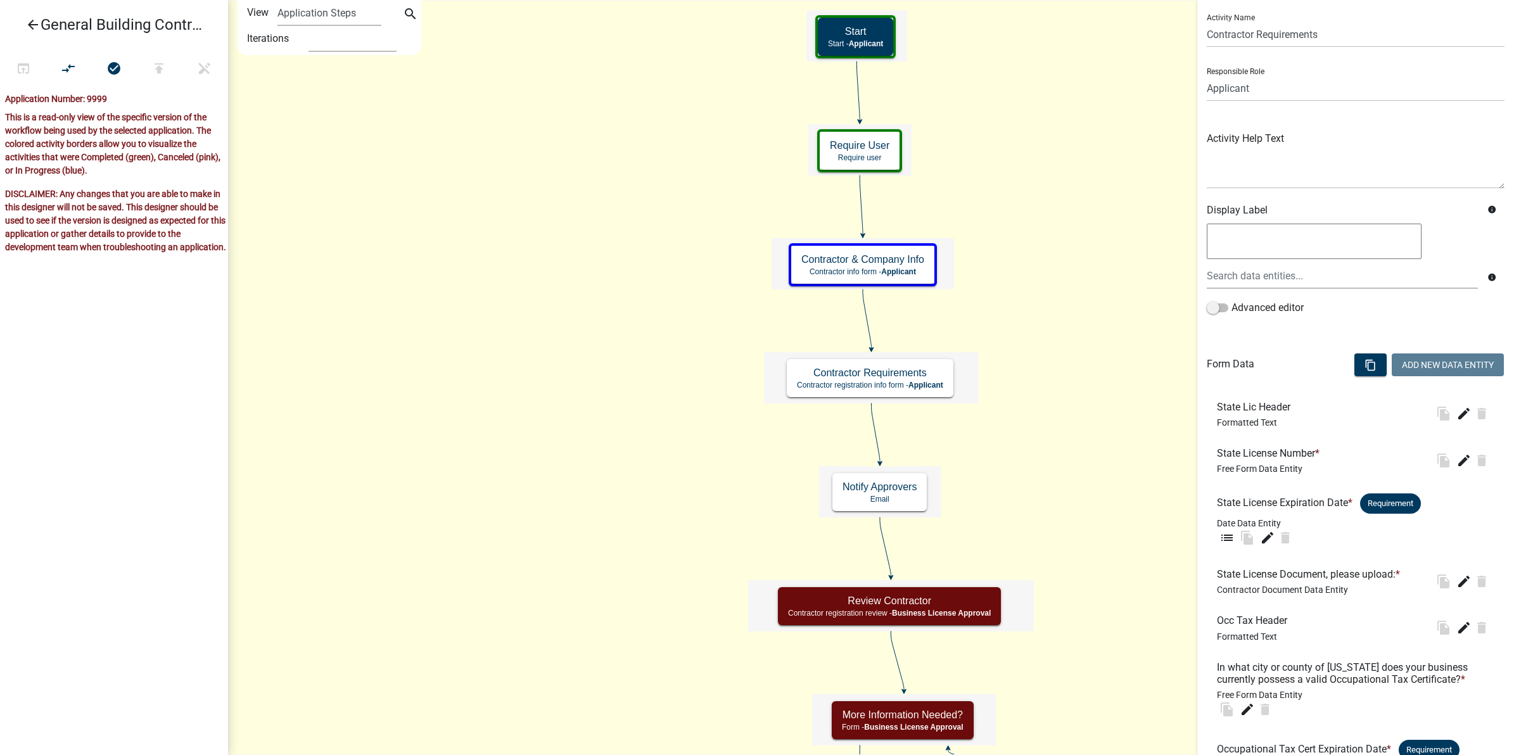
scroll to position [79, 0]
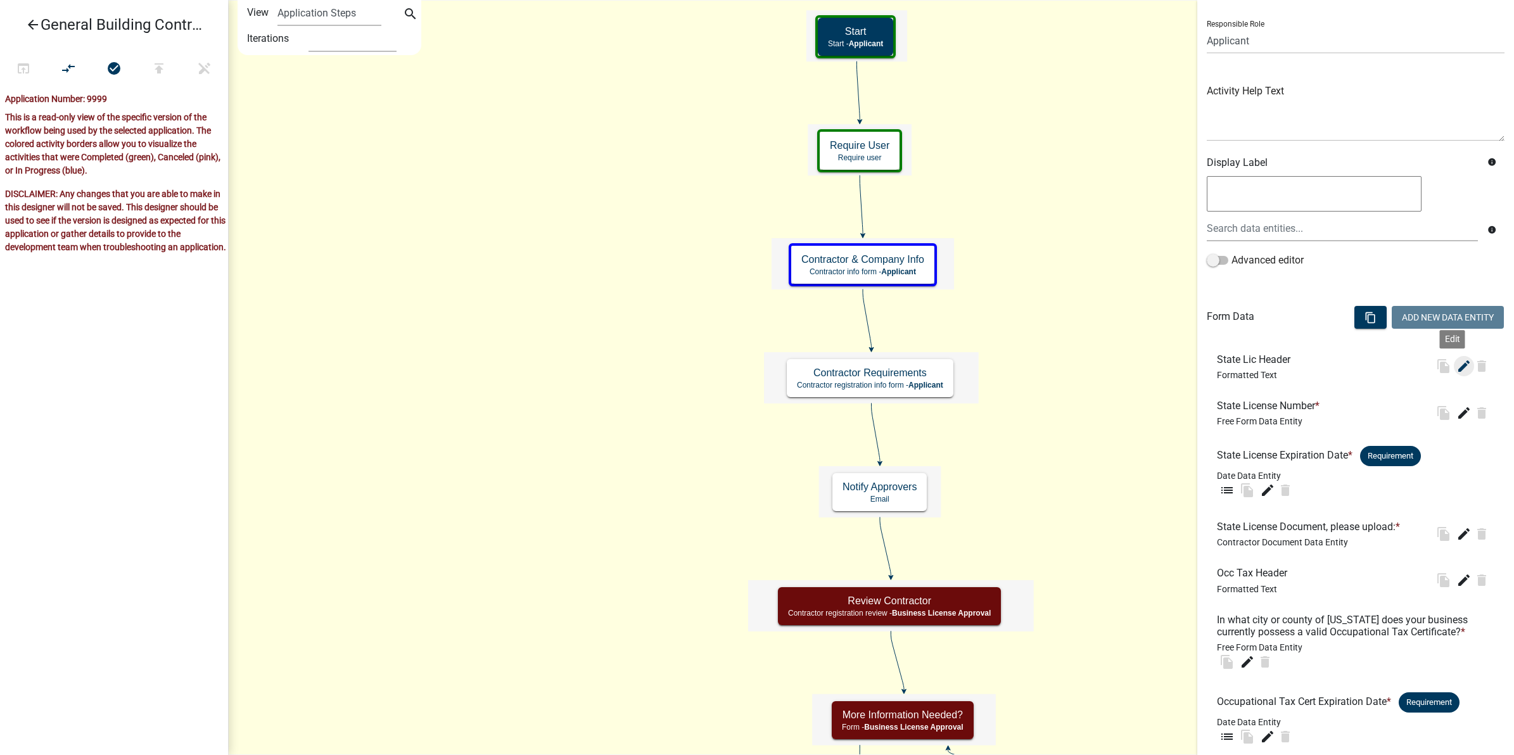
click at [1457, 369] on icon "edit" at bounding box center [1464, 366] width 15 height 15
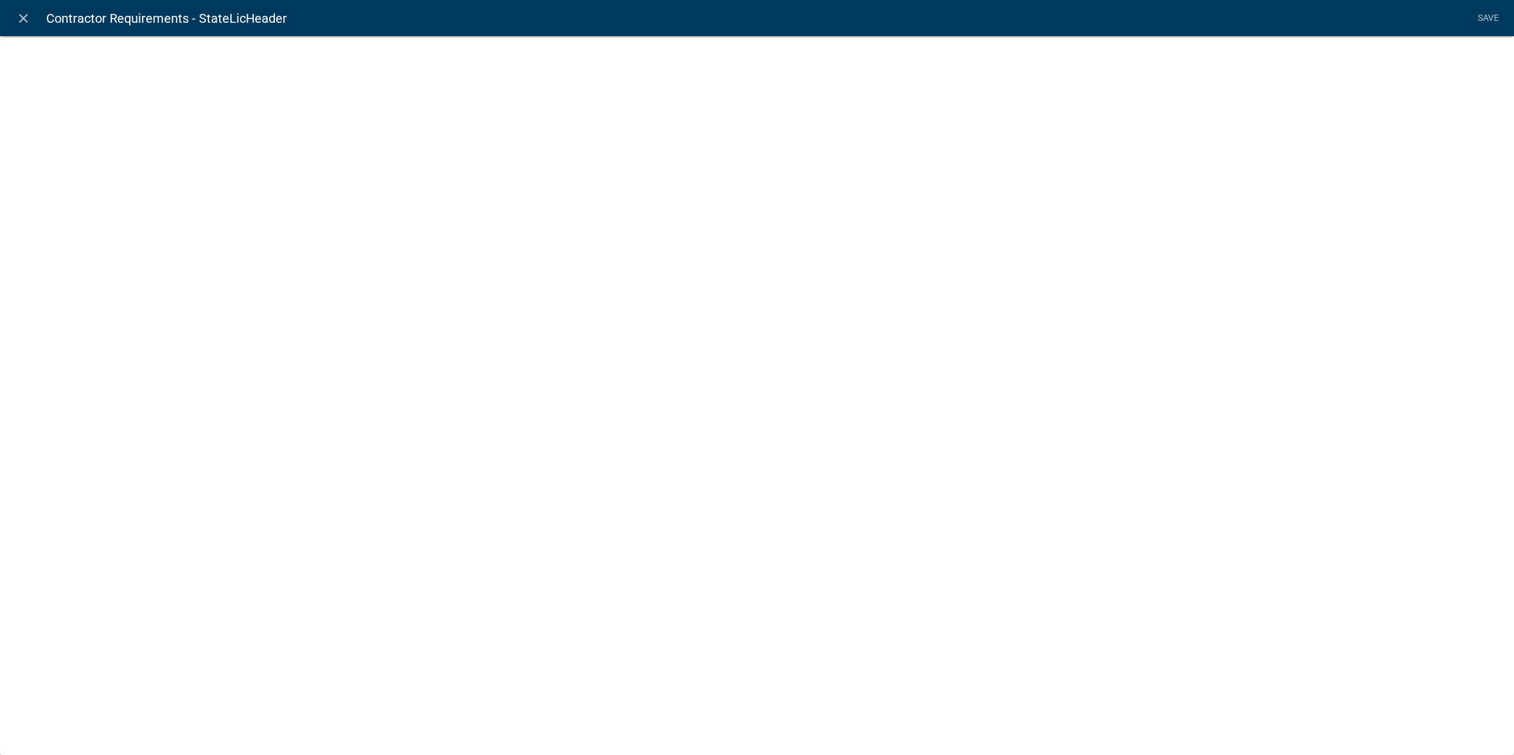
select select "rich-text"
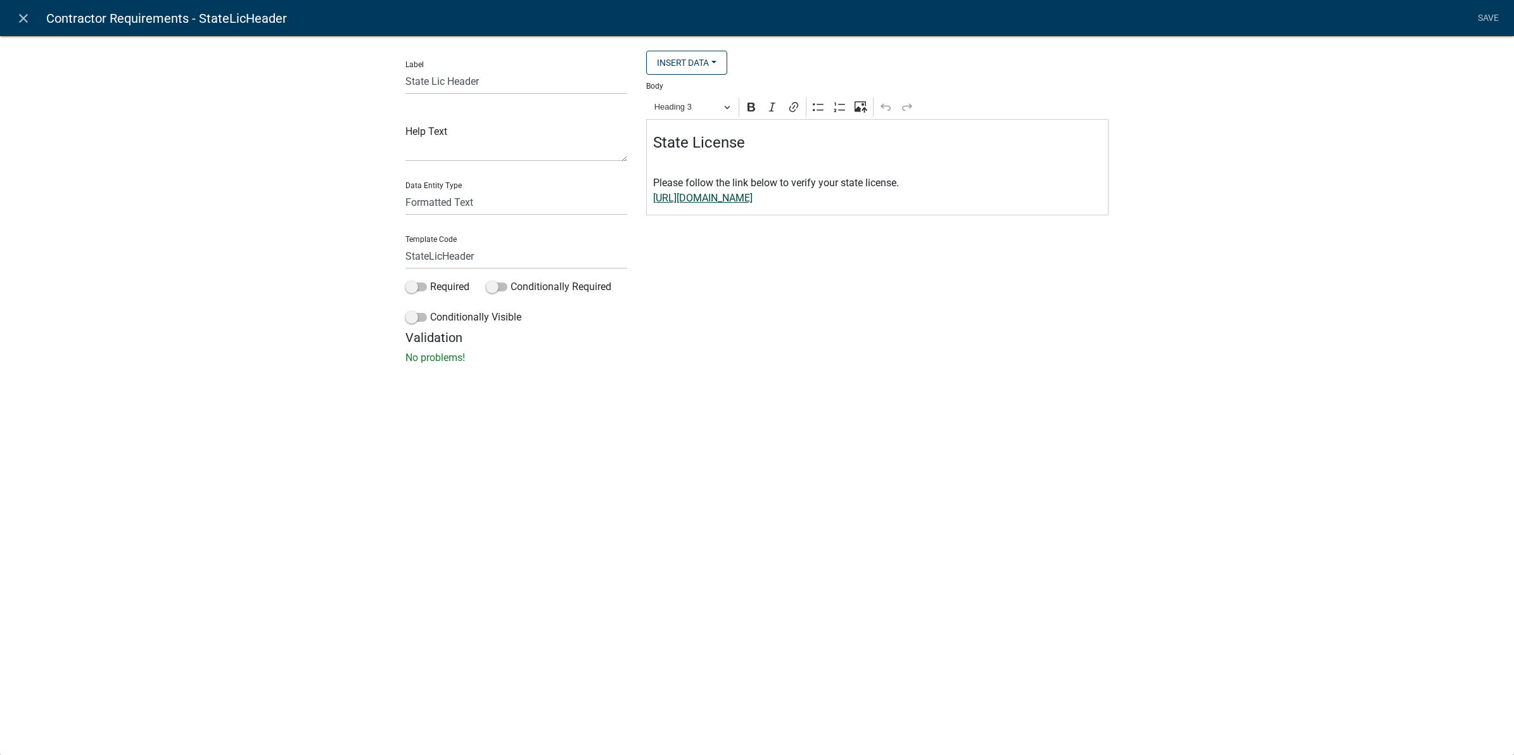
click at [718, 201] on link "[URL][DOMAIN_NAME]" at bounding box center [702, 198] width 99 height 12
click at [882, 267] on div "Insert Data Fee Recipients City Email Address Full Name Phone Number State Stre…" at bounding box center [877, 190] width 481 height 279
click at [13, 18] on link "close" at bounding box center [23, 18] width 26 height 26
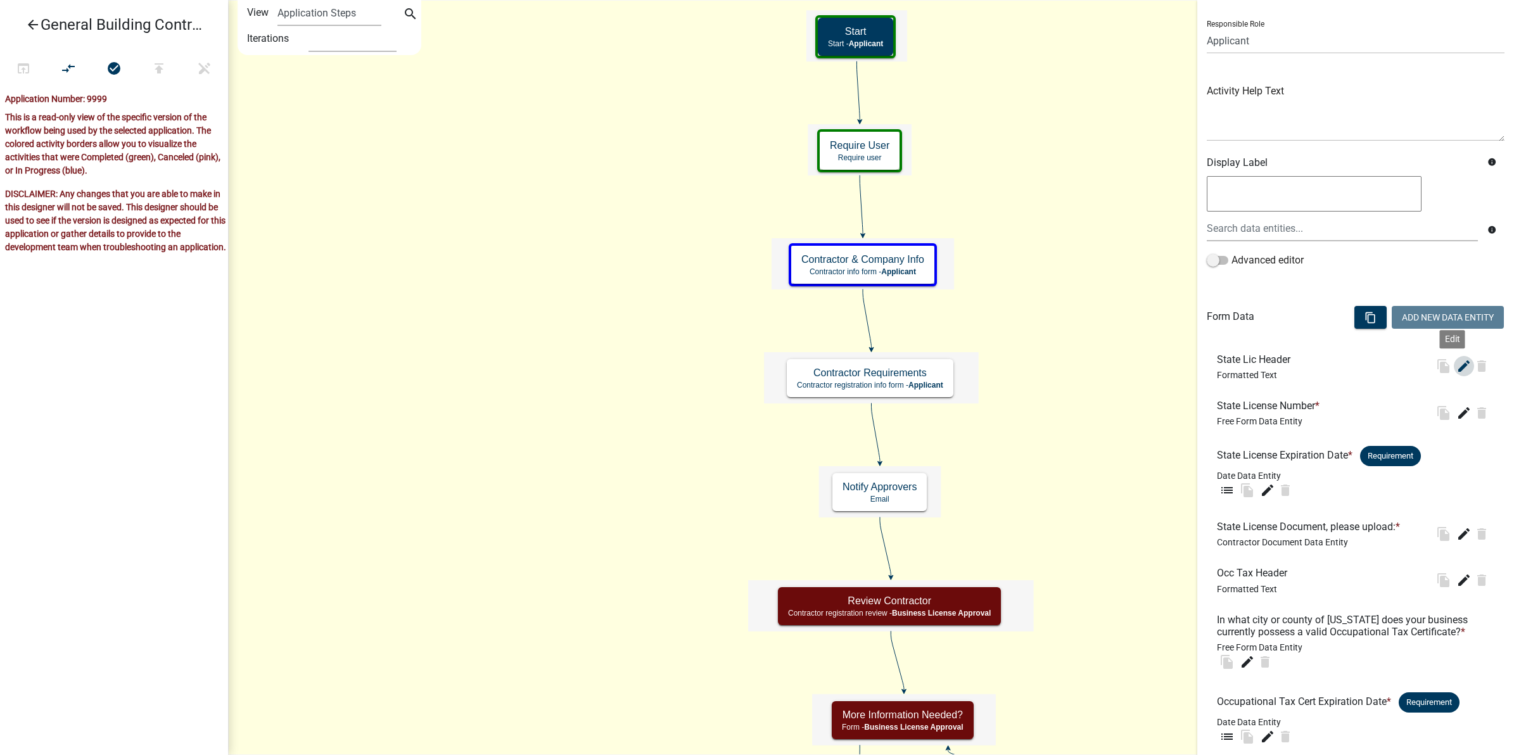
click at [1457, 371] on icon "edit" at bounding box center [1464, 366] width 15 height 15
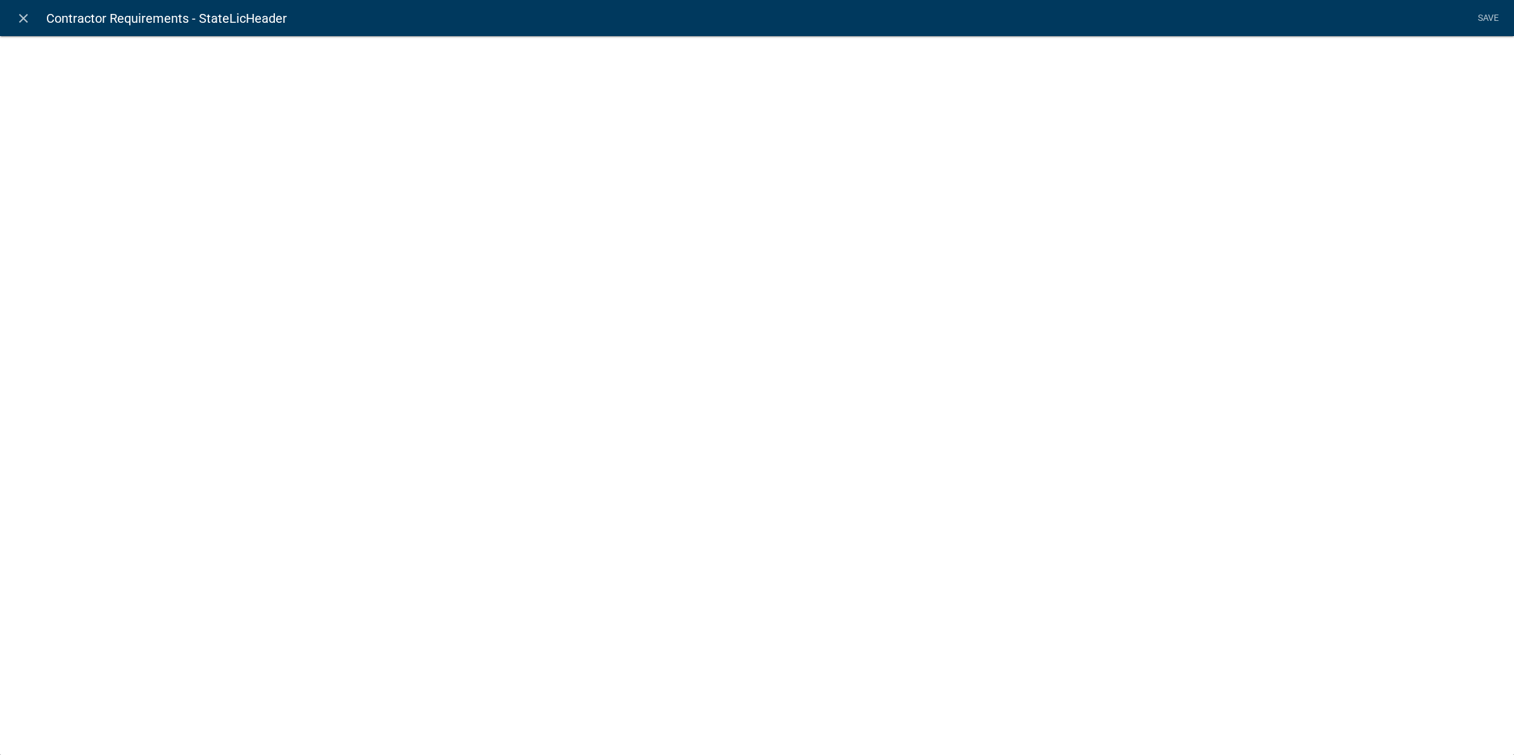
select select "rich-text"
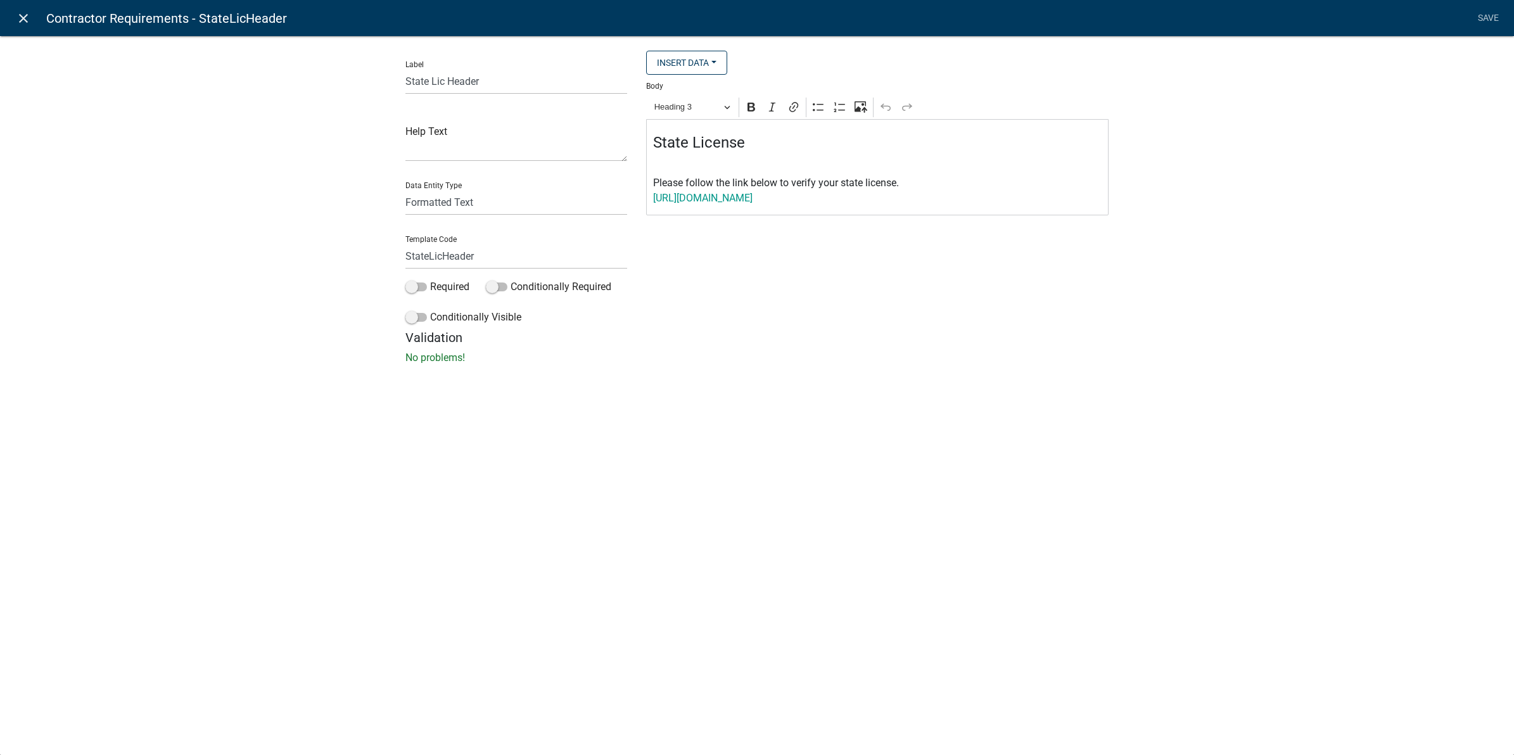
click at [23, 13] on icon "close" at bounding box center [23, 18] width 15 height 15
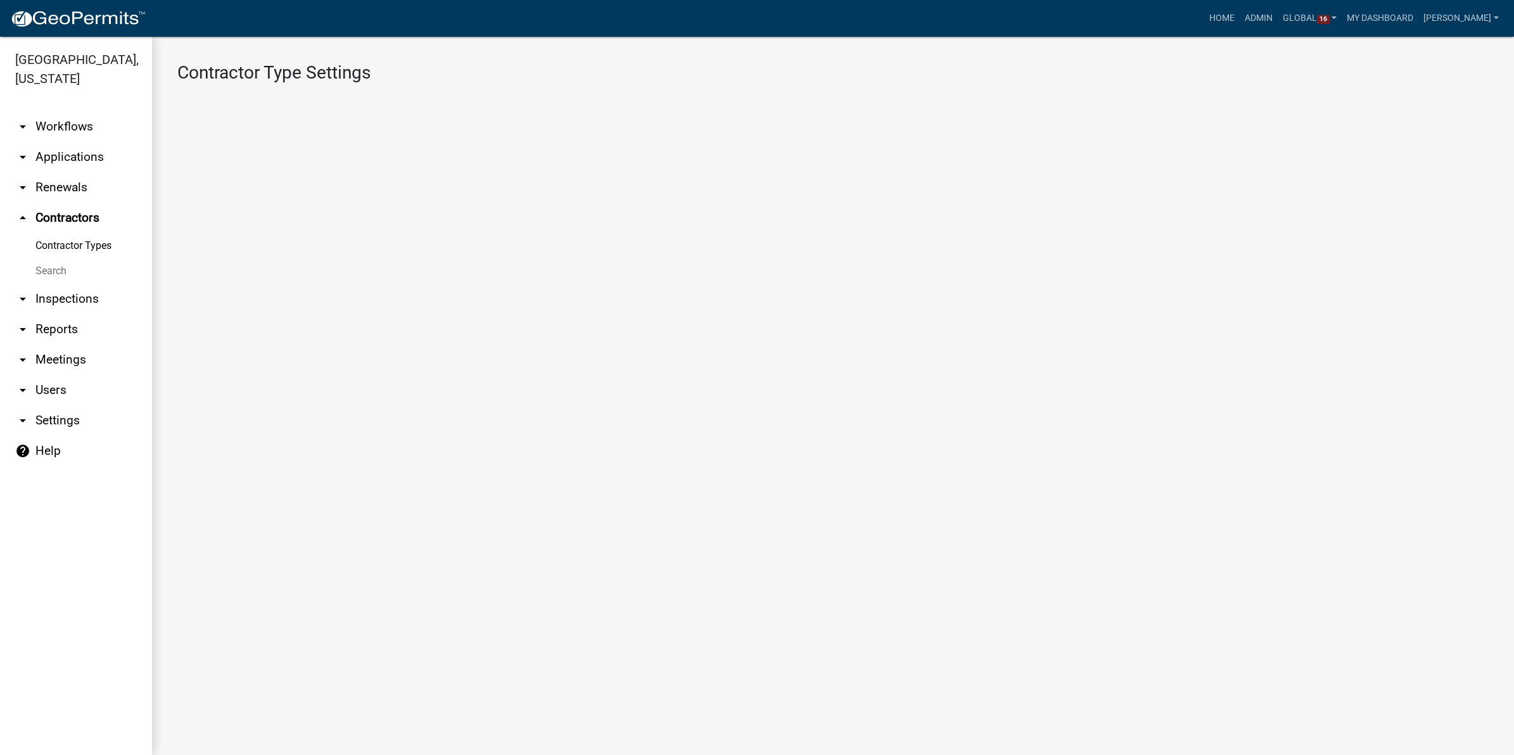
select select "1: 4ef63fe7-b19a-425e-ac95-467e066f44a3"
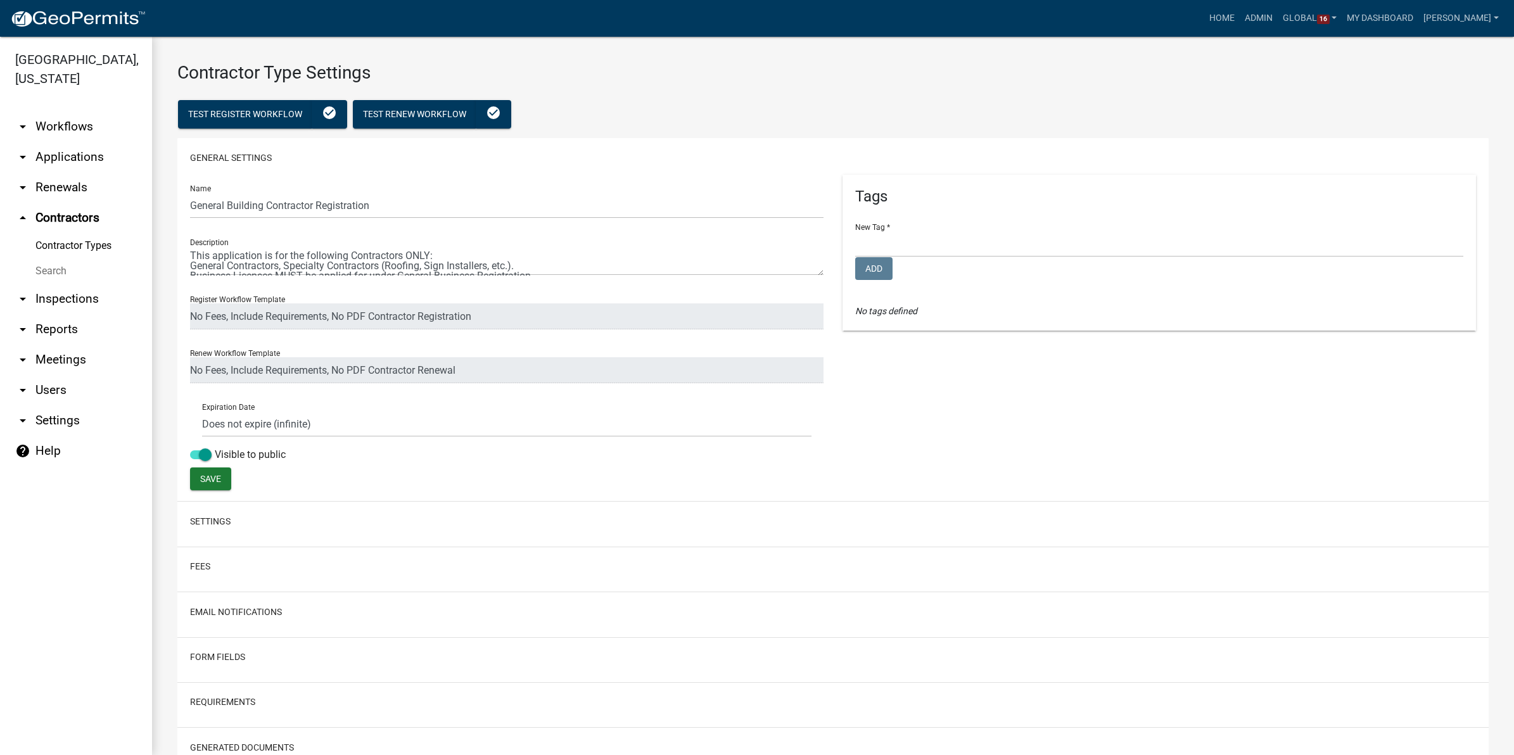
select select
click at [67, 124] on link "arrow_drop_down Workflows" at bounding box center [76, 127] width 152 height 30
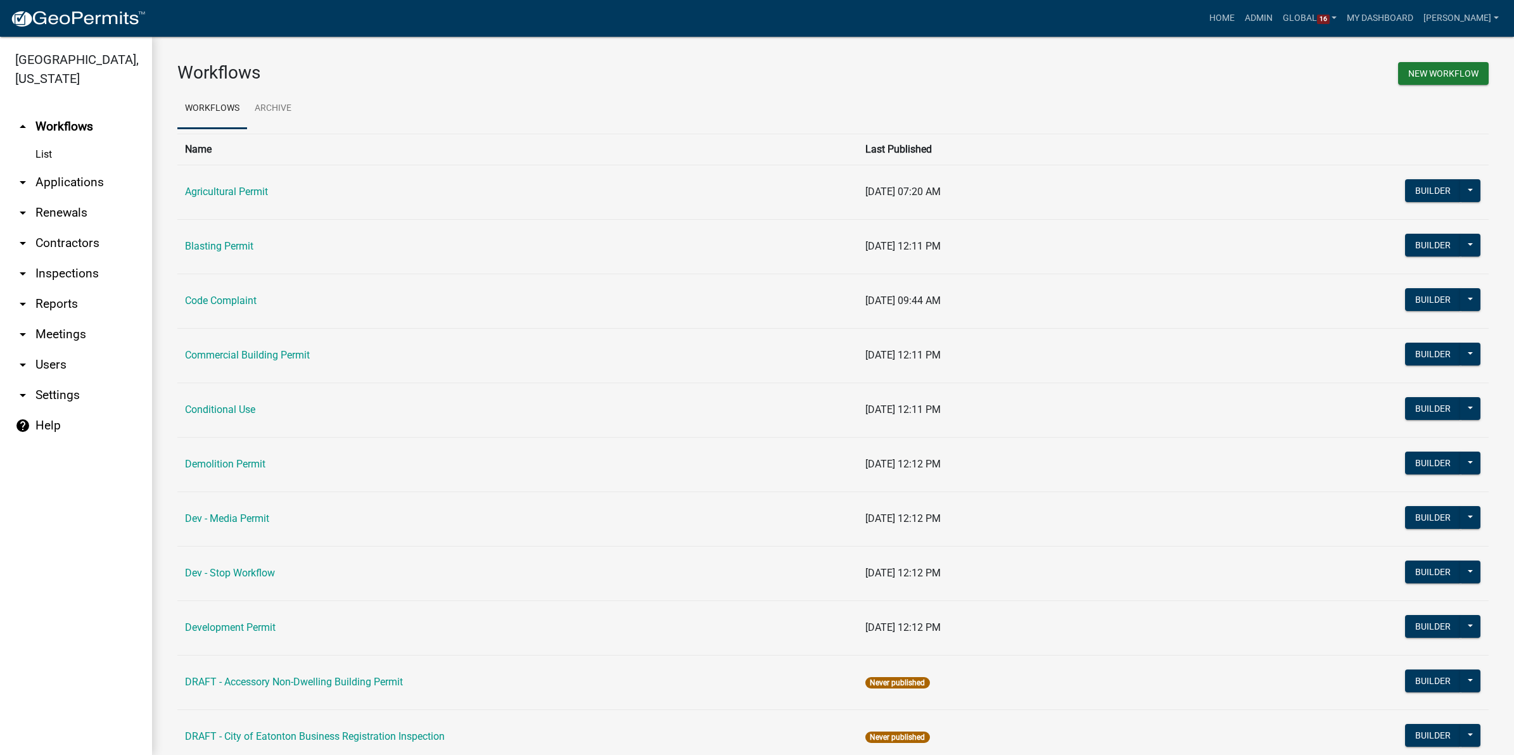
click at [51, 386] on link "arrow_drop_down Settings" at bounding box center [76, 395] width 152 height 30
select select "GA"
select select "Eastern Standard Time"
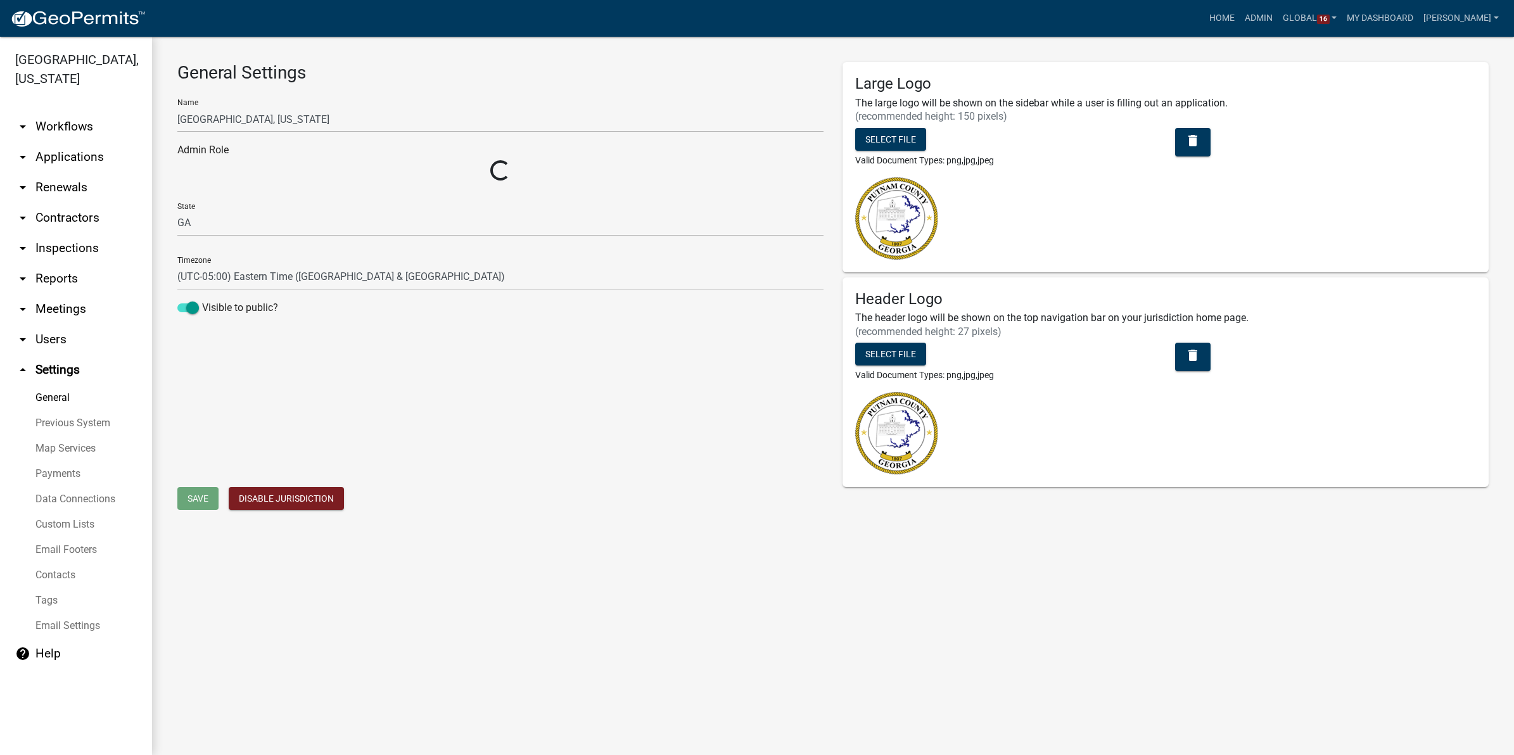
select select "2899b35d-1489-462a-b683-e9b49e87c94f"
click at [48, 495] on link "Data Connections" at bounding box center [76, 499] width 152 height 25
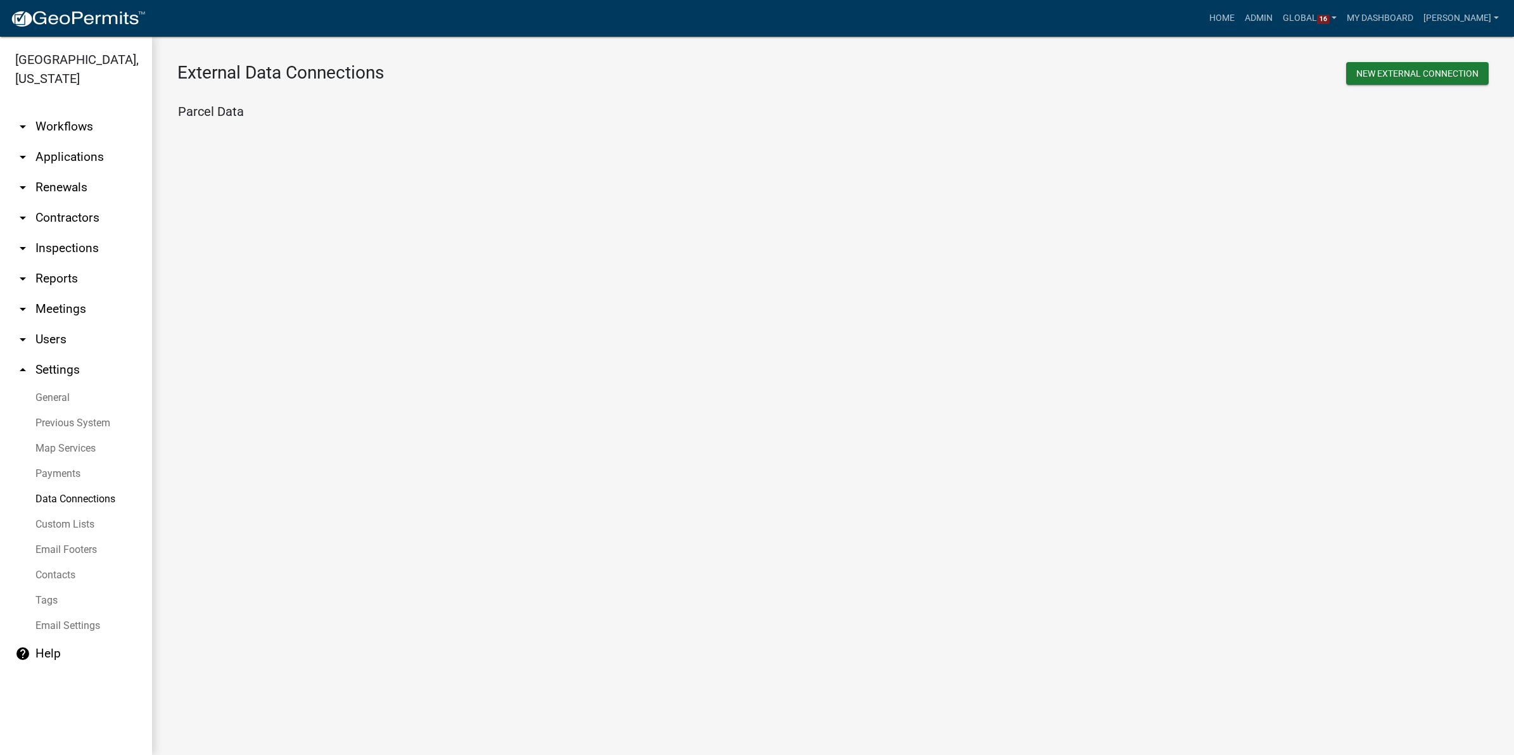
click at [52, 521] on link "Custom Lists" at bounding box center [76, 524] width 152 height 25
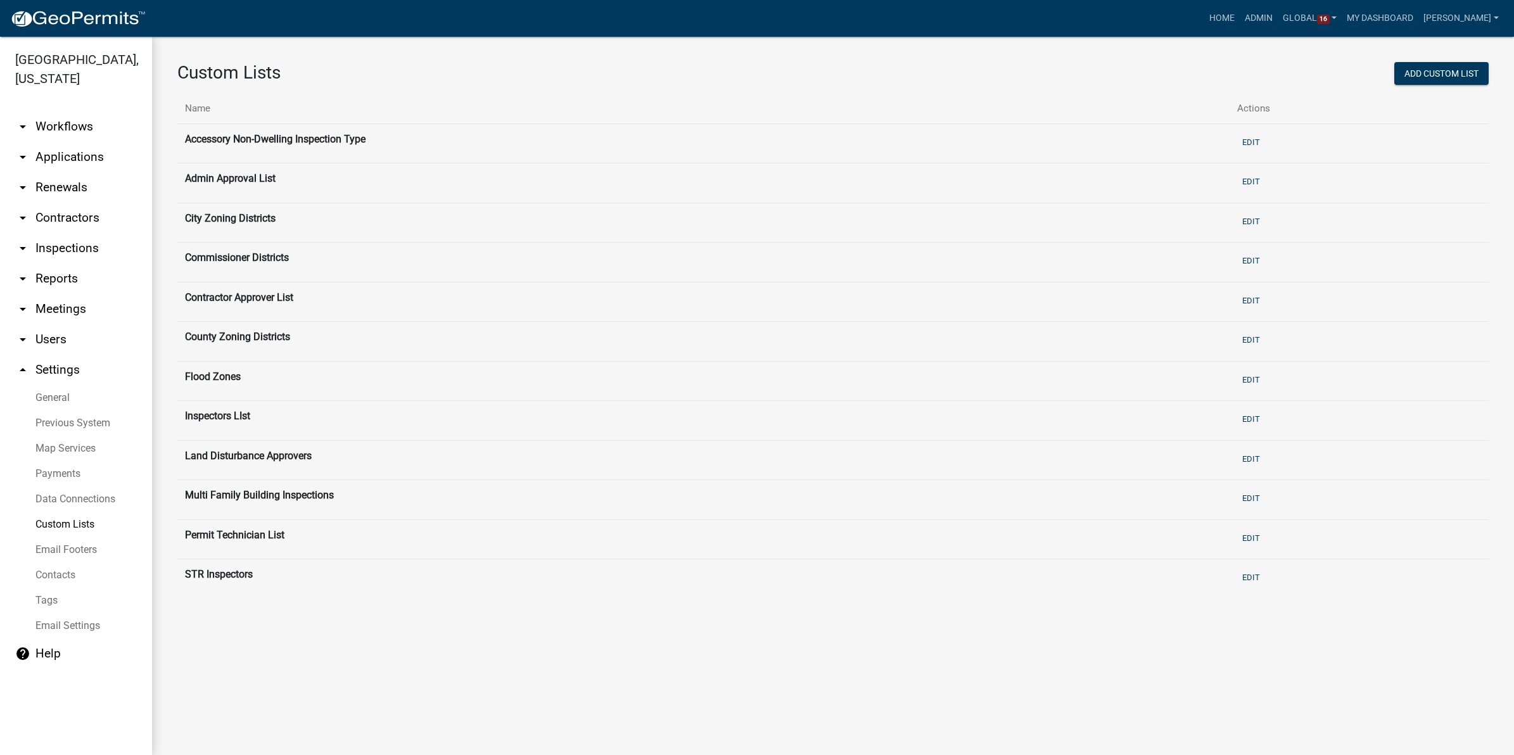
click at [48, 575] on link "Contacts" at bounding box center [76, 575] width 152 height 25
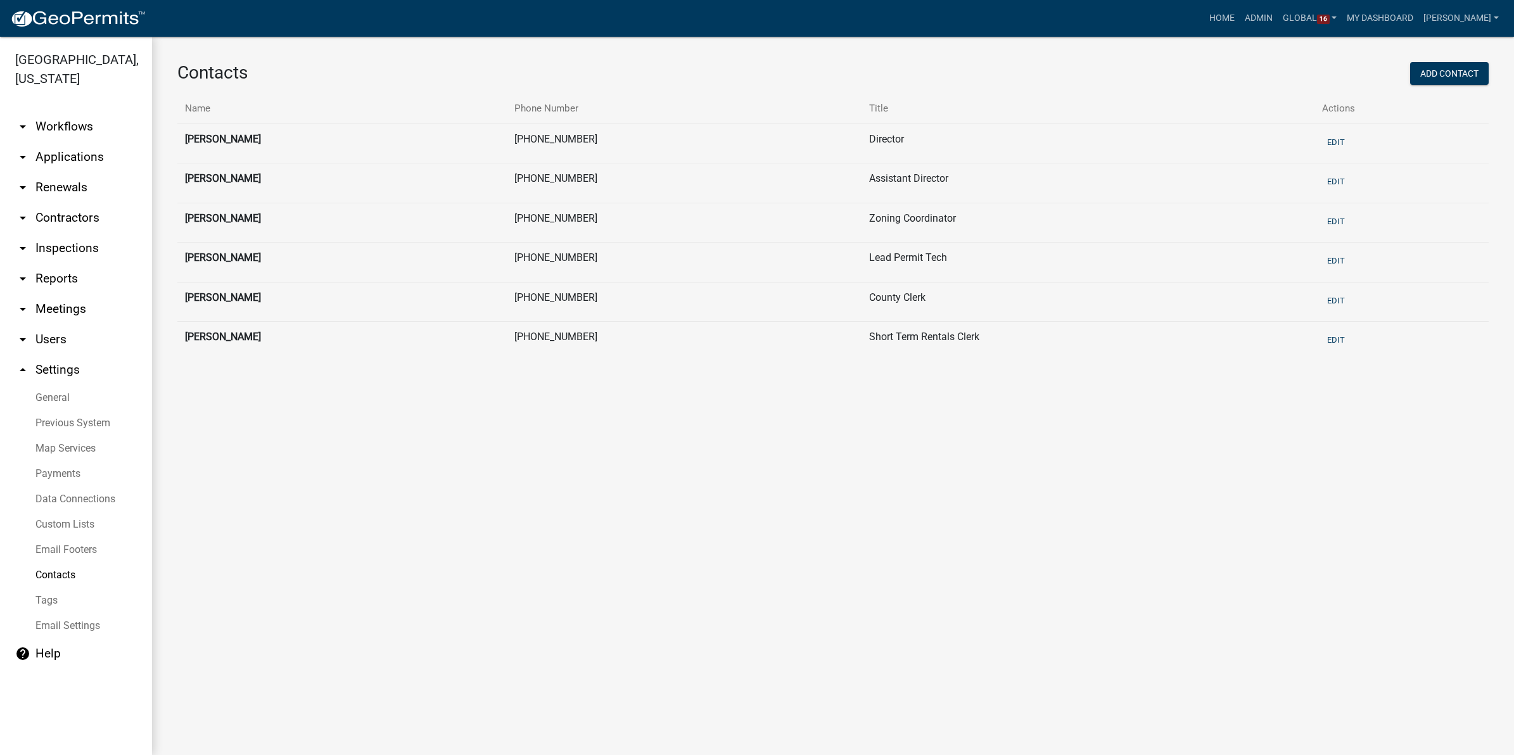
click at [58, 623] on link "Email Settings" at bounding box center [76, 625] width 152 height 25
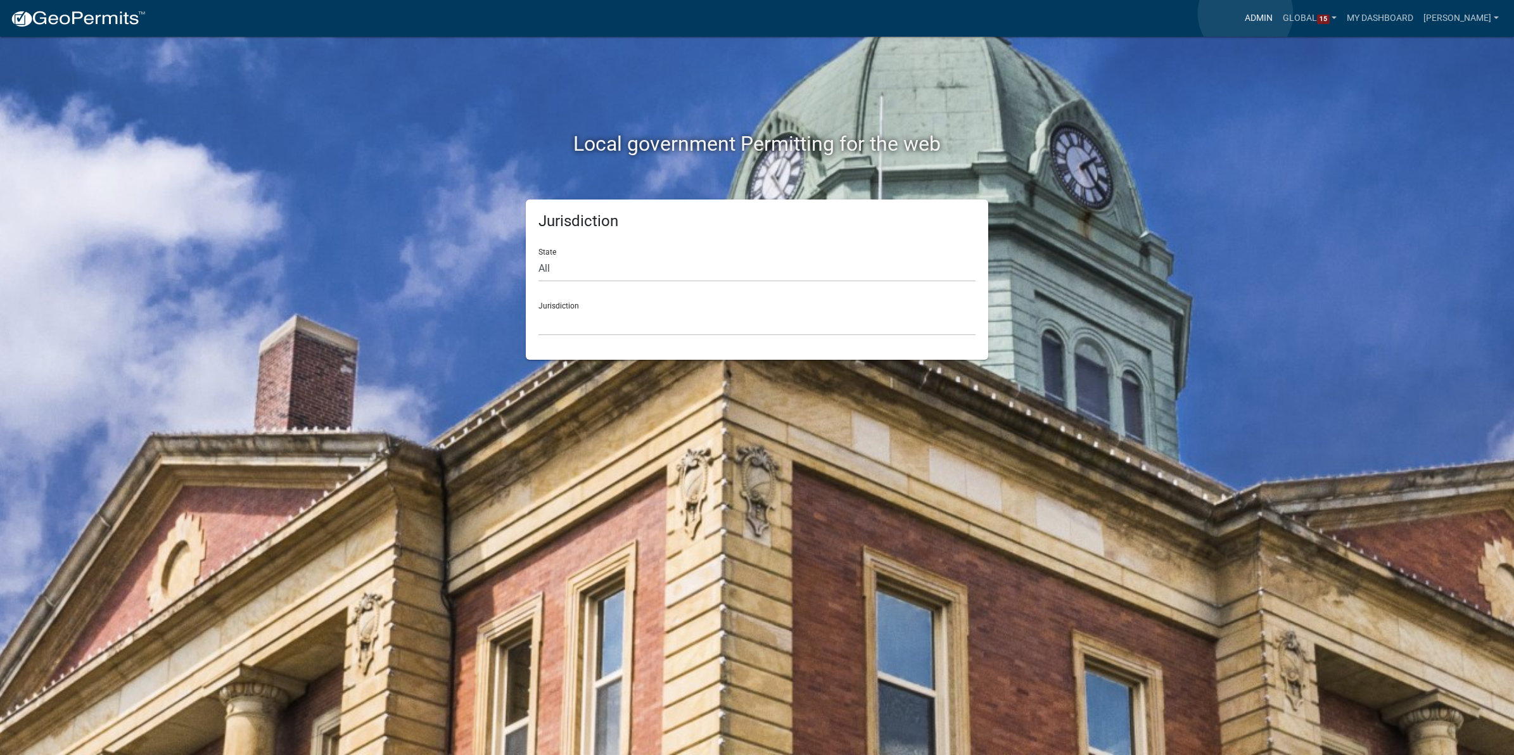
click at [1246, 13] on link "Admin" at bounding box center [1259, 18] width 38 height 24
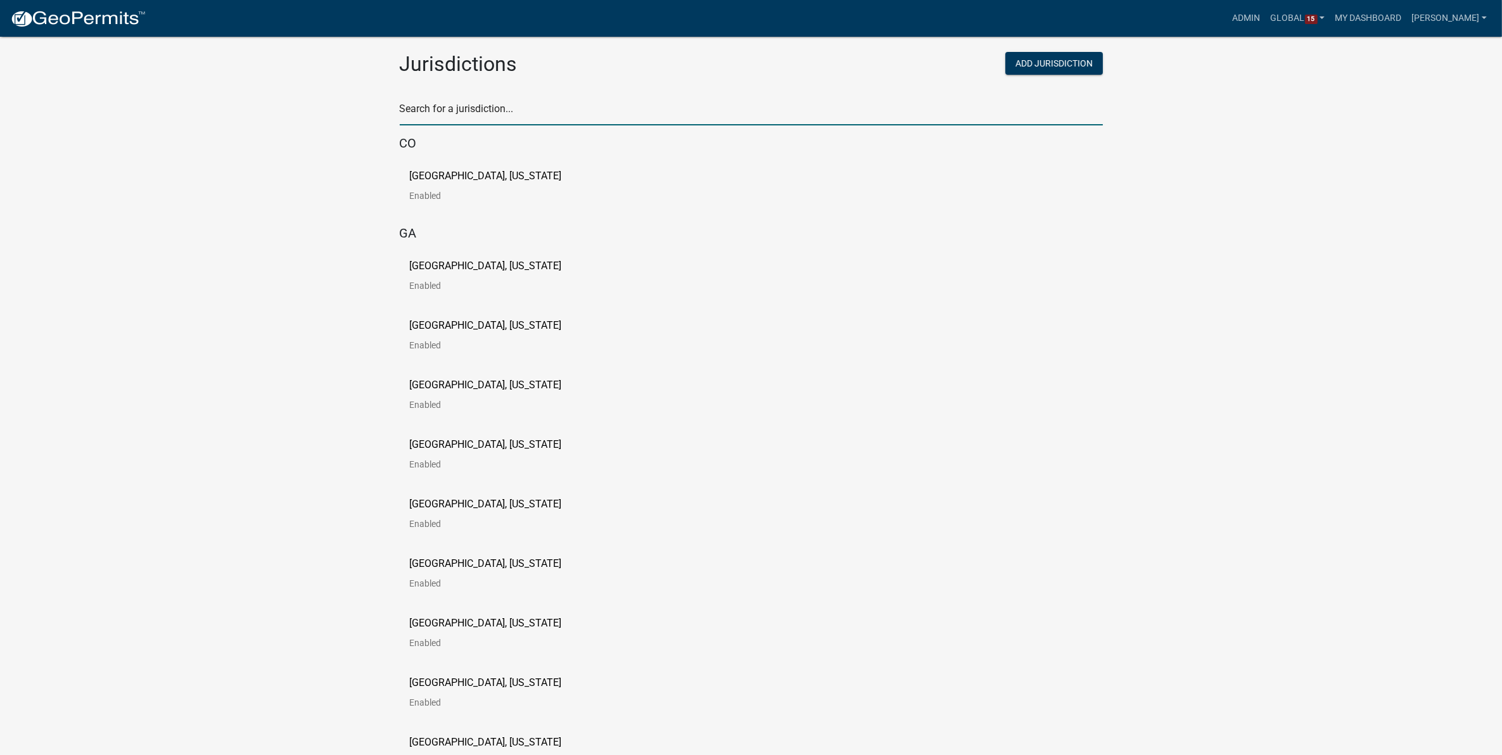
click at [520, 113] on input "text" at bounding box center [751, 112] width 703 height 26
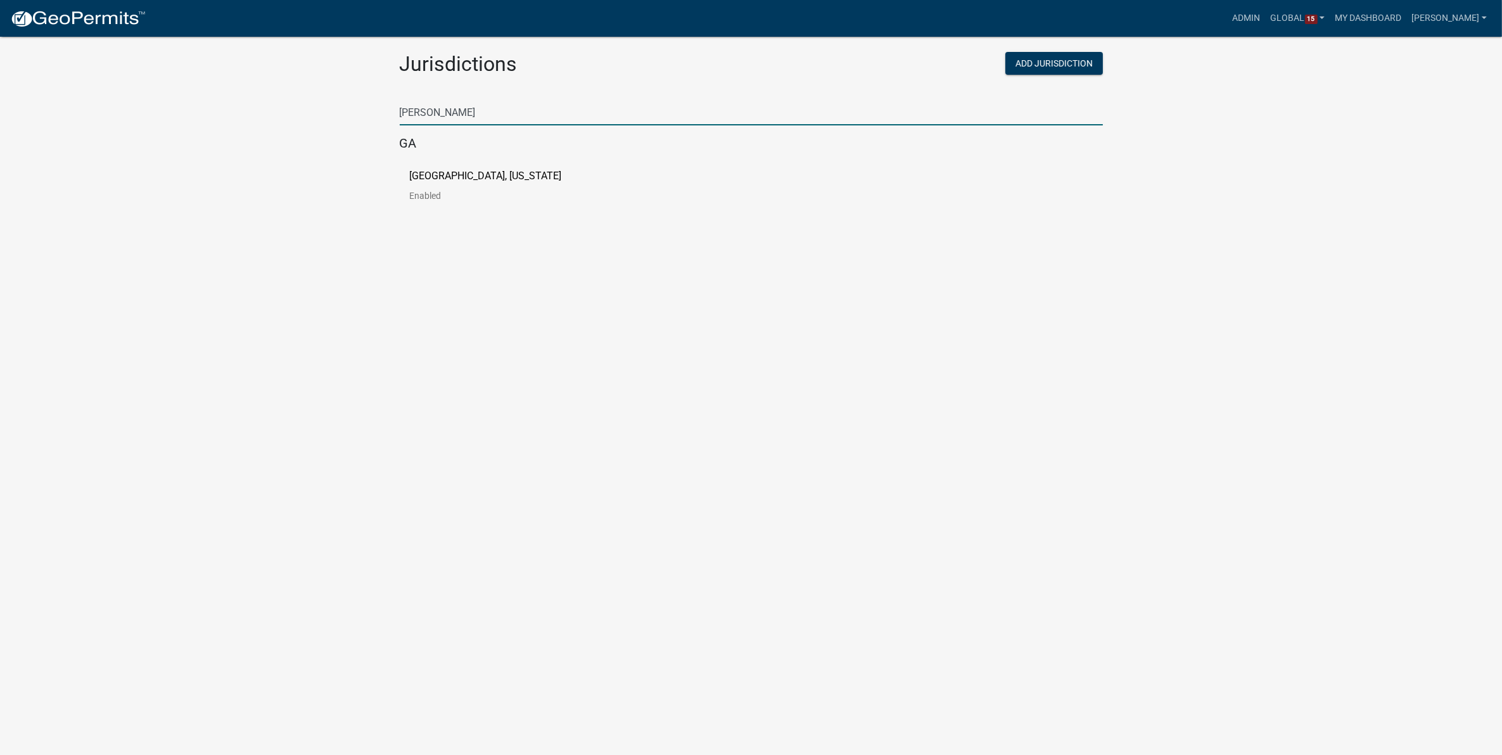
type input "[PERSON_NAME]"
click at [485, 181] on p "[GEOGRAPHIC_DATA], [US_STATE]" at bounding box center [486, 176] width 152 height 10
